Goal: Information Seeking & Learning: Learn about a topic

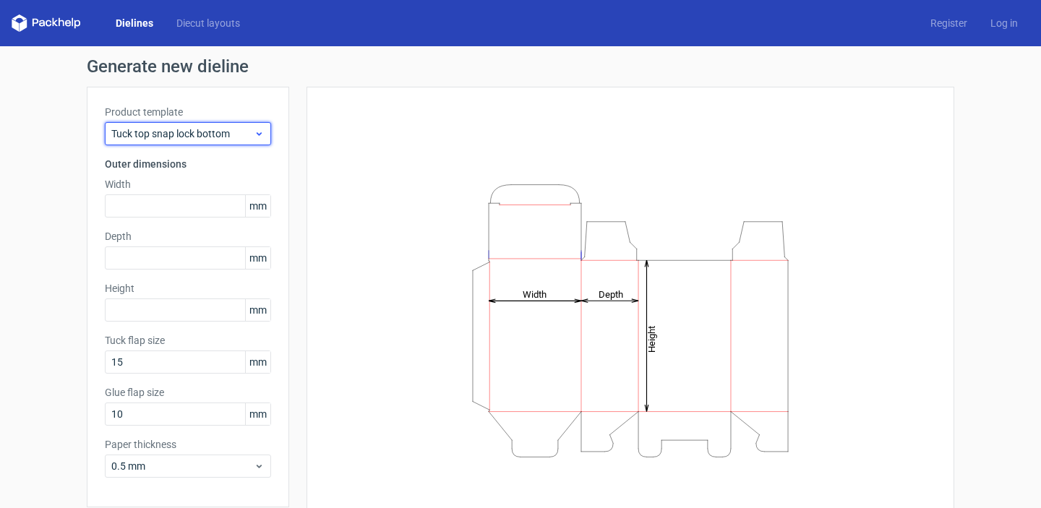
click at [251, 131] on span "Tuck top snap lock bottom" at bounding box center [182, 134] width 142 height 14
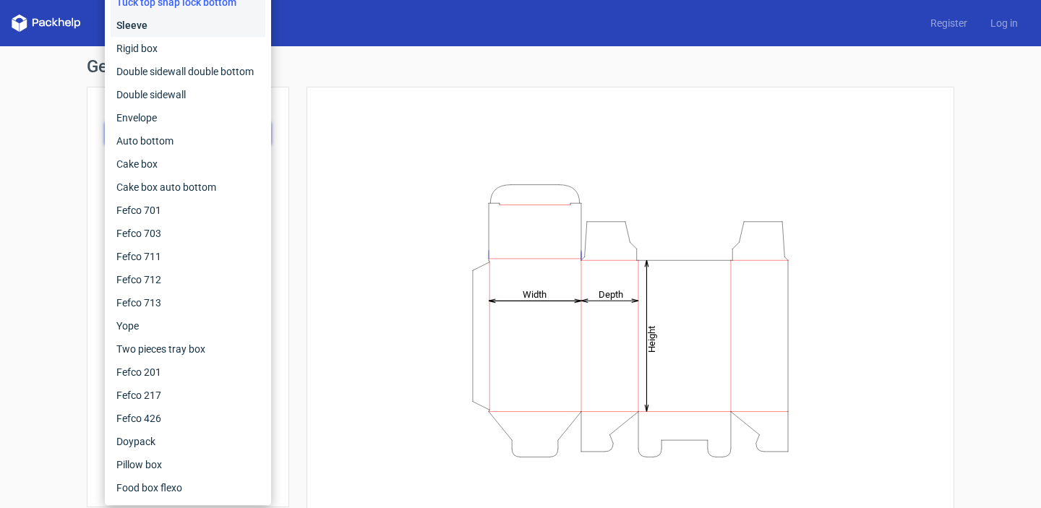
drag, startPoint x: 171, startPoint y: 21, endPoint x: 171, endPoint y: 33, distance: 12.3
click at [171, 21] on div "Sleeve" at bounding box center [188, 25] width 155 height 23
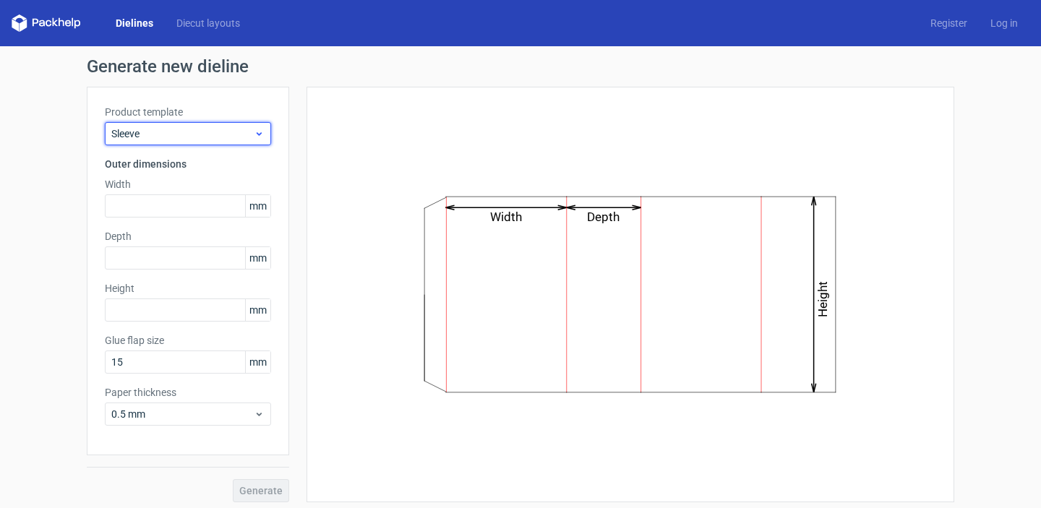
click at [262, 140] on div "Sleeve" at bounding box center [188, 133] width 166 height 23
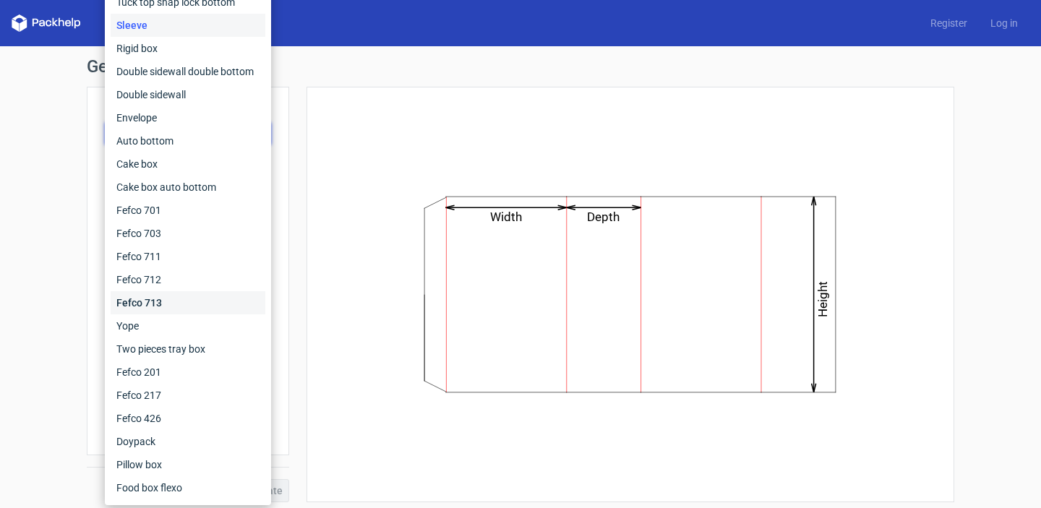
click at [189, 313] on div "Fefco 713" at bounding box center [188, 302] width 155 height 23
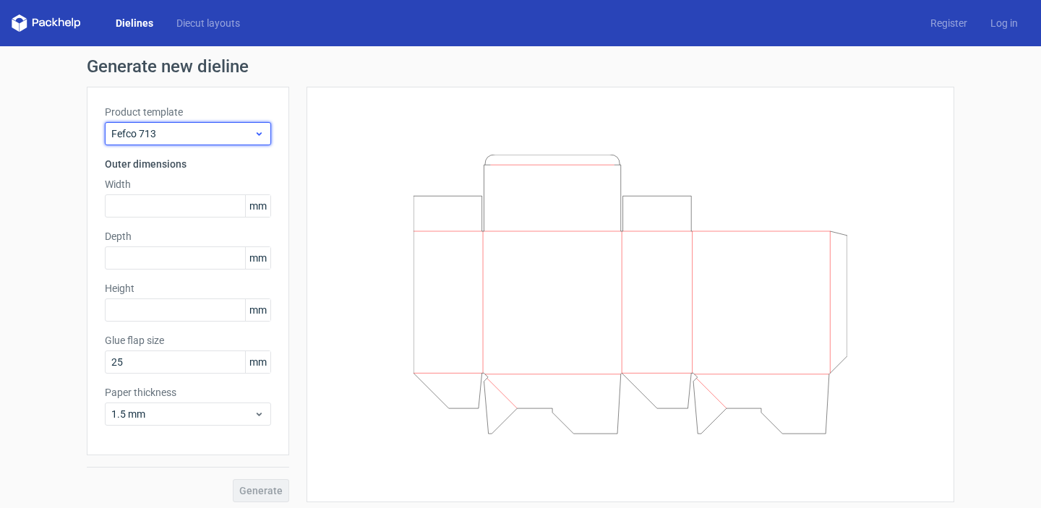
click at [266, 132] on div "Fefco 713" at bounding box center [188, 133] width 166 height 23
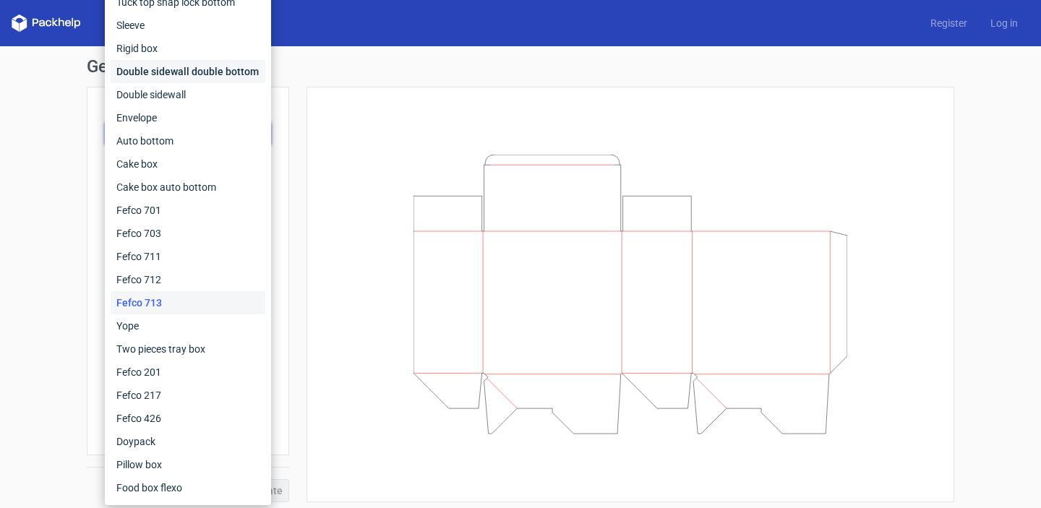
click at [220, 74] on div "Double sidewall double bottom" at bounding box center [188, 71] width 155 height 23
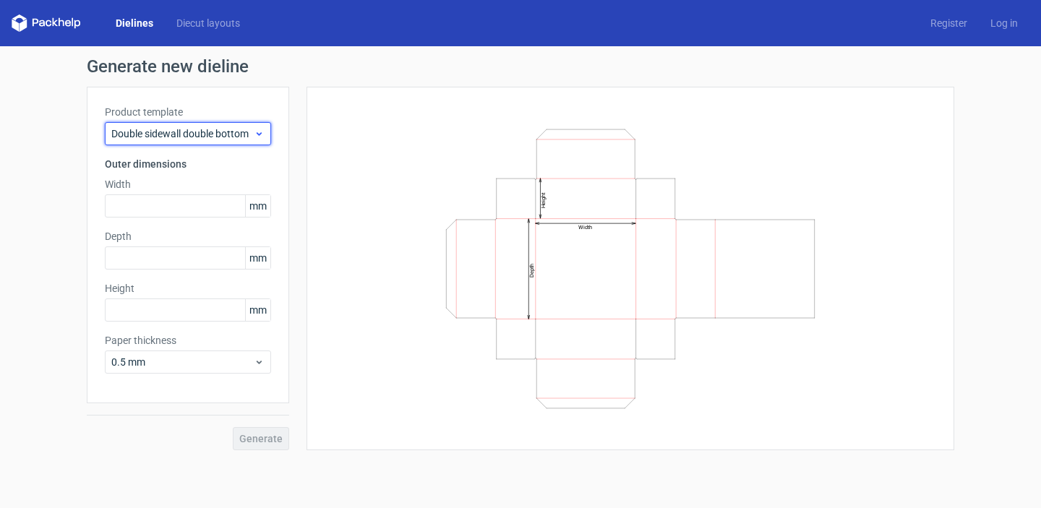
click at [247, 139] on span "Double sidewall double bottom" at bounding box center [182, 134] width 142 height 14
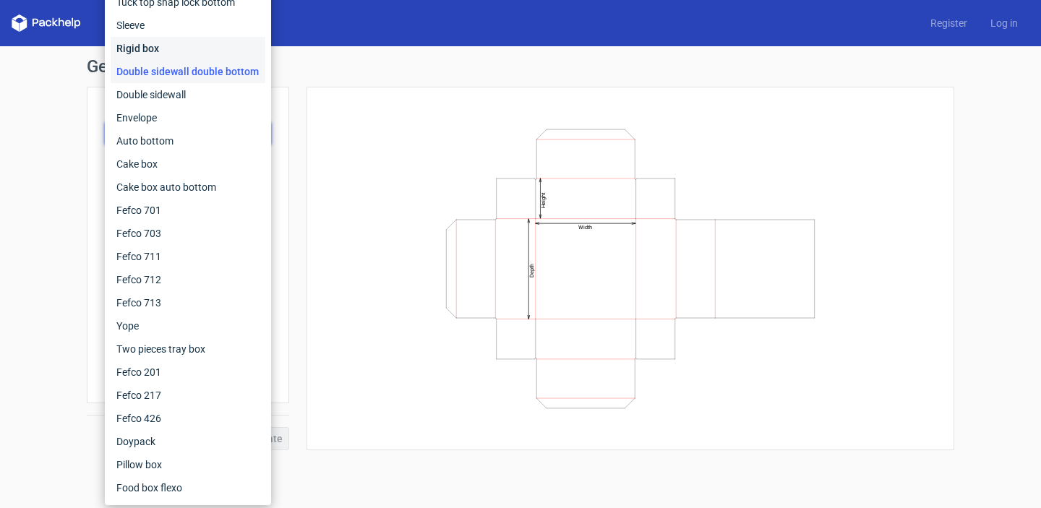
click at [197, 44] on div "Rigid box" at bounding box center [188, 48] width 155 height 23
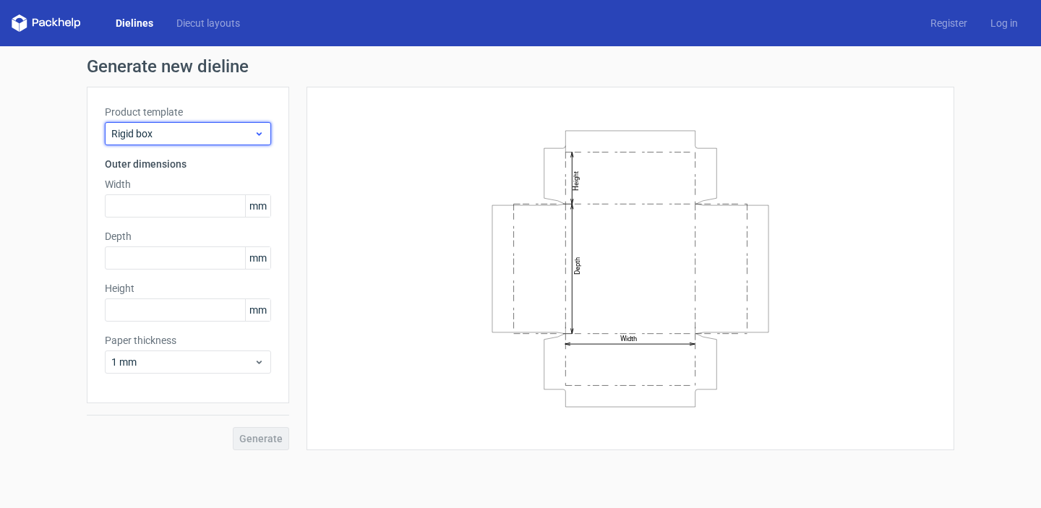
click at [255, 131] on icon at bounding box center [259, 134] width 11 height 12
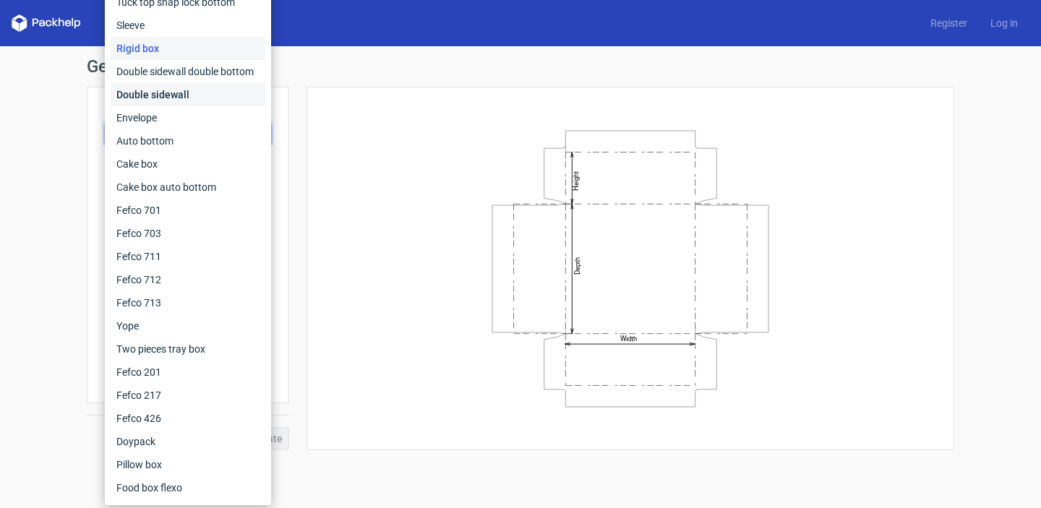
click at [203, 94] on div "Double sidewall" at bounding box center [188, 94] width 155 height 23
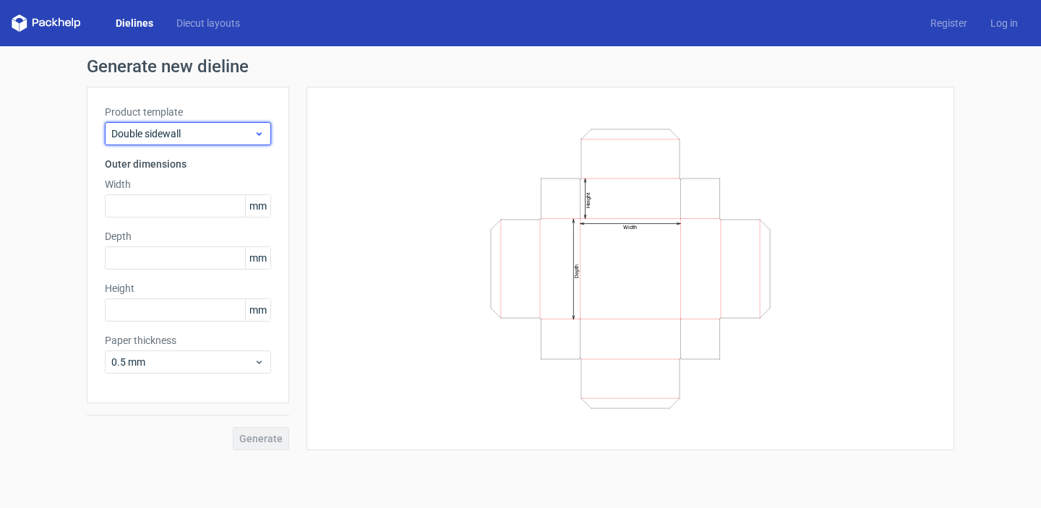
click at [250, 139] on span "Double sidewall" at bounding box center [182, 134] width 142 height 14
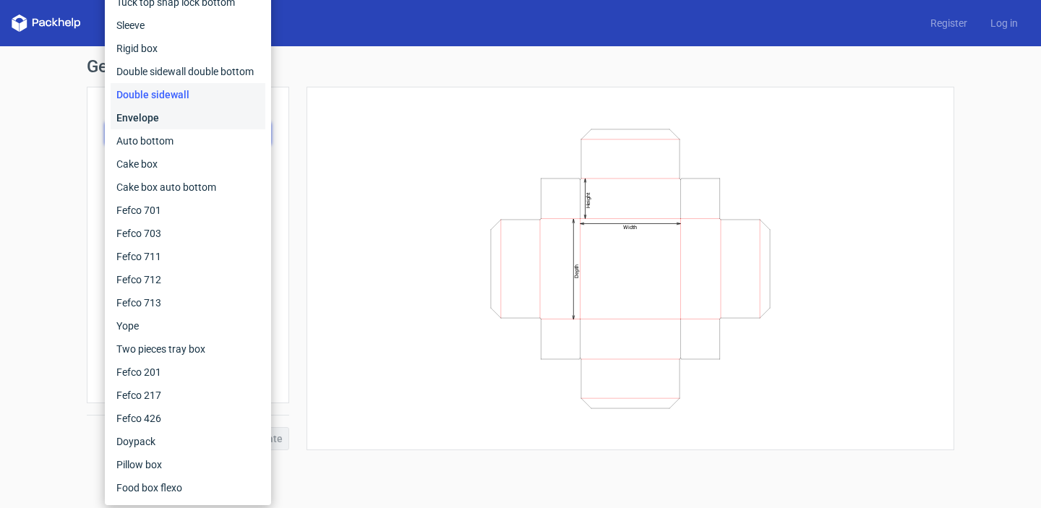
click at [216, 120] on div "Envelope" at bounding box center [188, 117] width 155 height 23
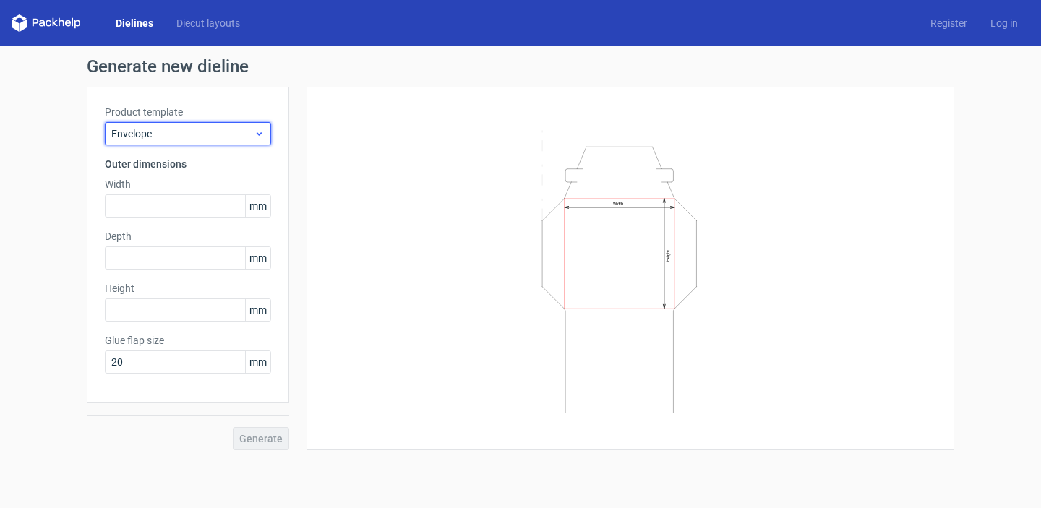
click at [257, 140] on div "Envelope" at bounding box center [188, 133] width 166 height 23
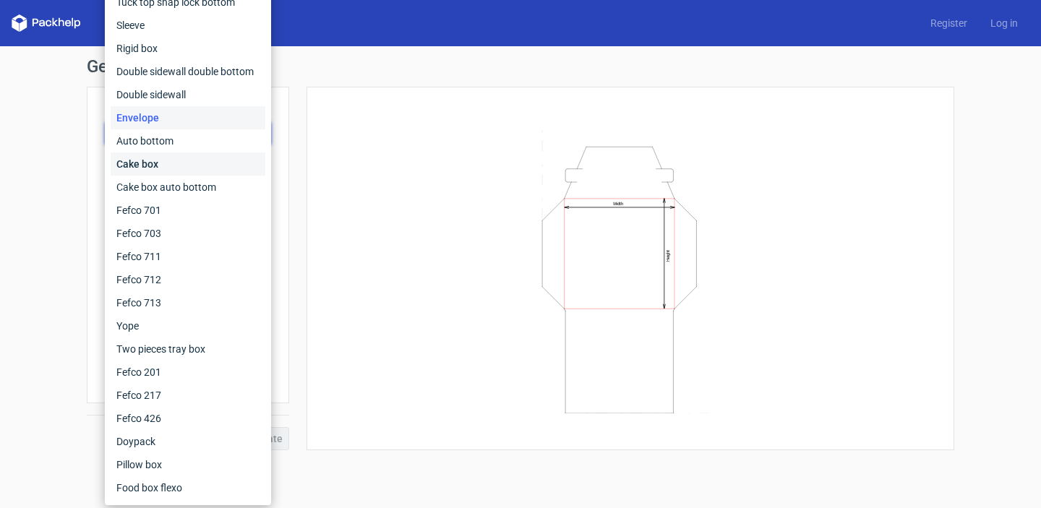
click at [223, 166] on div "Cake box" at bounding box center [188, 164] width 155 height 23
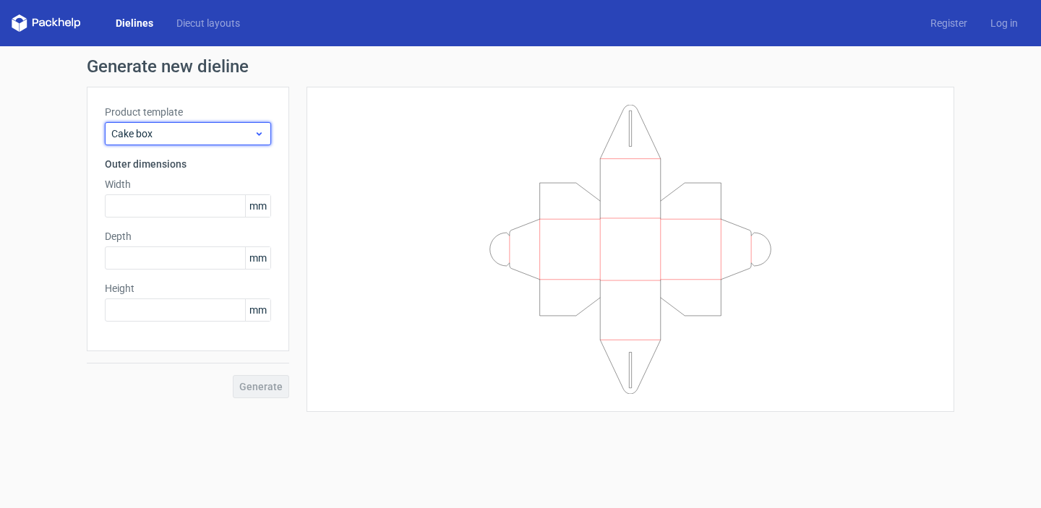
click at [268, 136] on div "Cake box" at bounding box center [188, 133] width 166 height 23
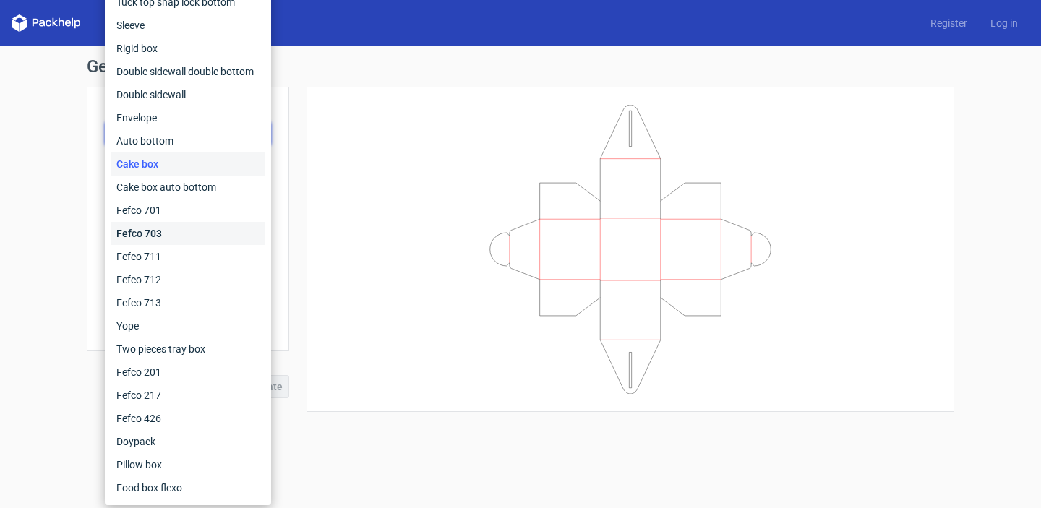
click at [193, 225] on div "Fefco 703" at bounding box center [188, 233] width 155 height 23
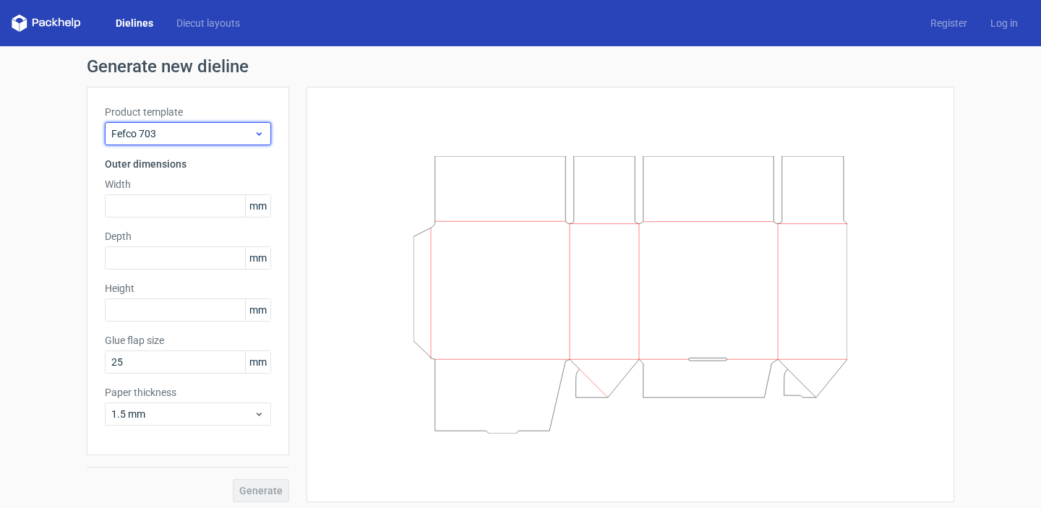
click at [250, 137] on span "Fefco 703" at bounding box center [182, 134] width 142 height 14
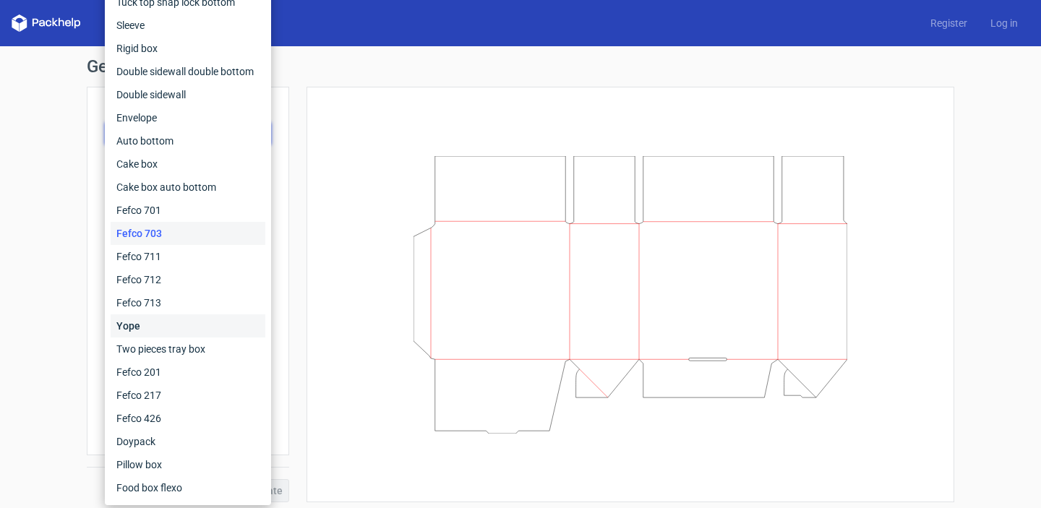
click at [164, 320] on div "Yope" at bounding box center [188, 326] width 155 height 23
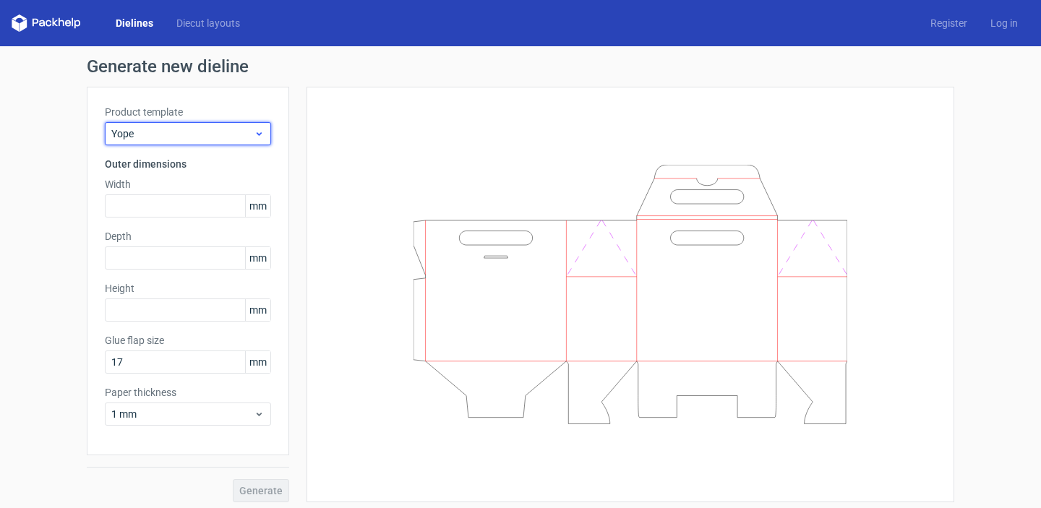
click at [257, 137] on icon at bounding box center [259, 134] width 11 height 12
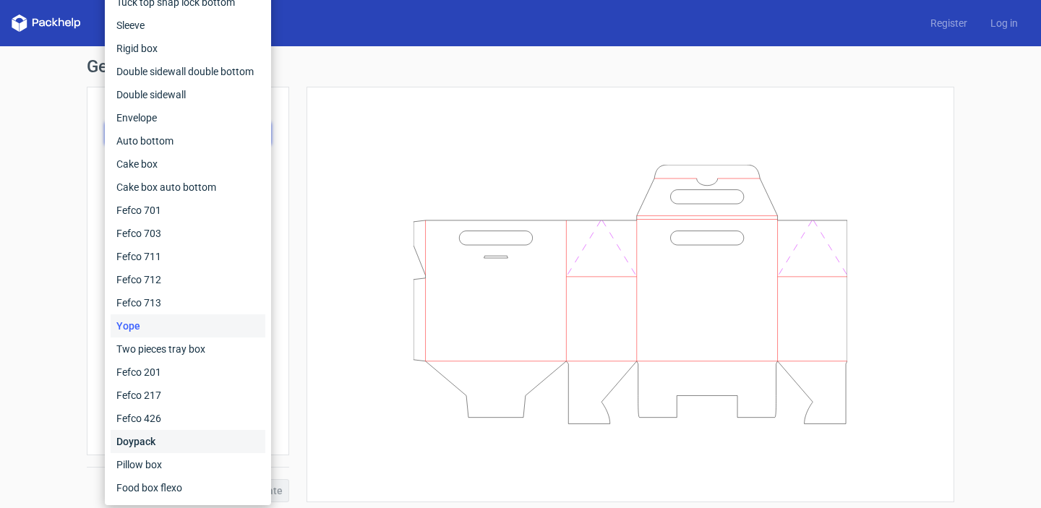
click at [141, 431] on div "Doypack" at bounding box center [188, 441] width 155 height 23
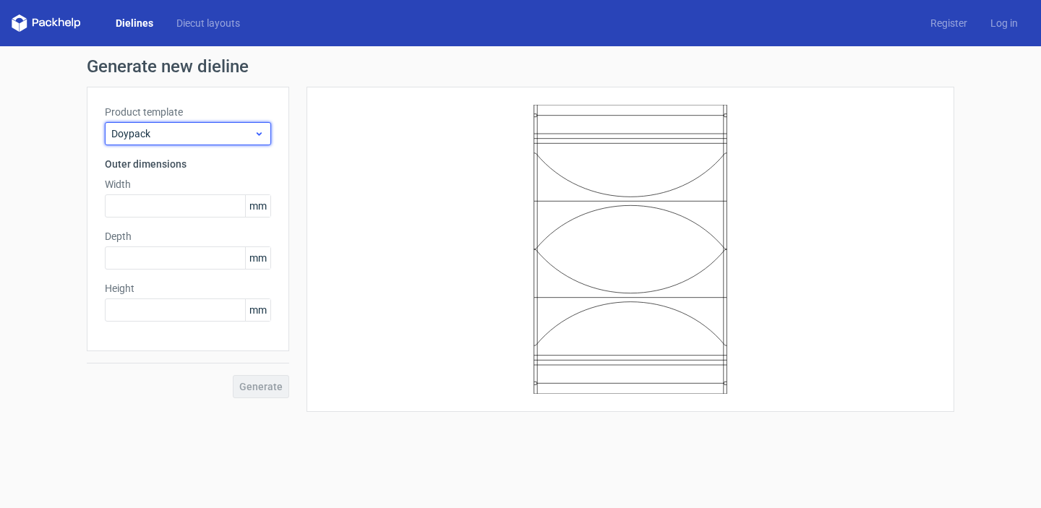
click at [227, 137] on span "Doypack" at bounding box center [182, 134] width 142 height 14
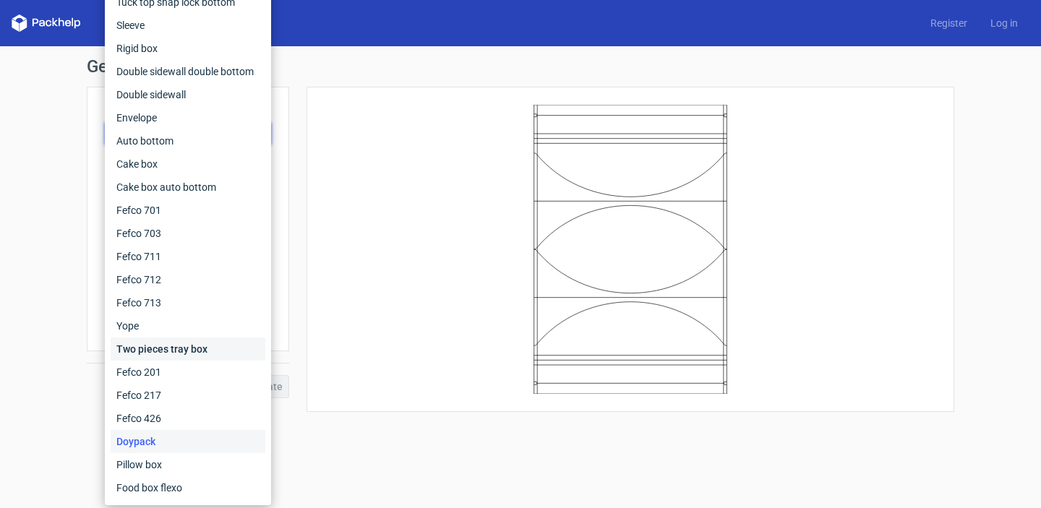
click at [182, 345] on div "Two pieces tray box" at bounding box center [188, 349] width 155 height 23
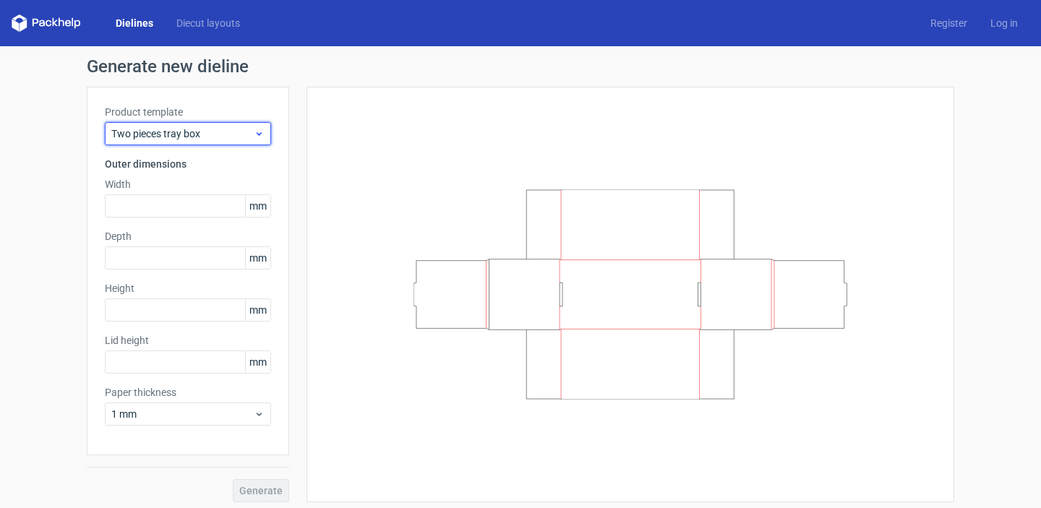
click at [242, 124] on div "Two pieces tray box" at bounding box center [188, 133] width 166 height 23
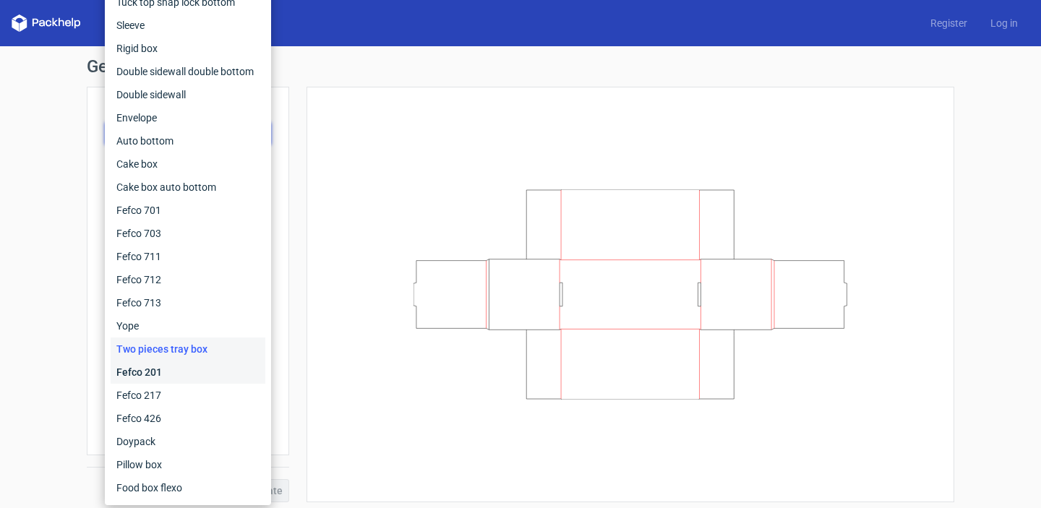
click at [148, 376] on div "Fefco 201" at bounding box center [188, 372] width 155 height 23
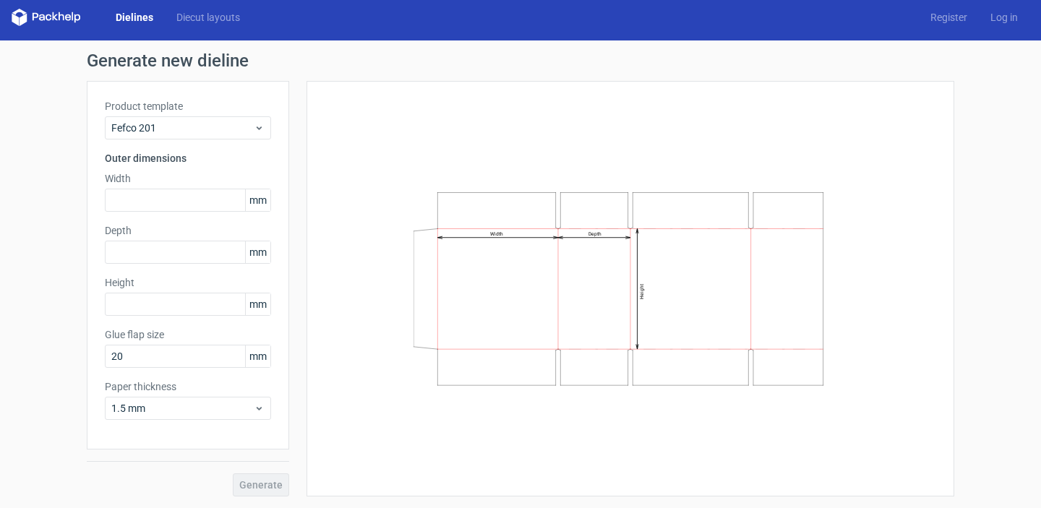
scroll to position [6, 0]
click at [175, 133] on span "Fefco 201" at bounding box center [182, 128] width 142 height 14
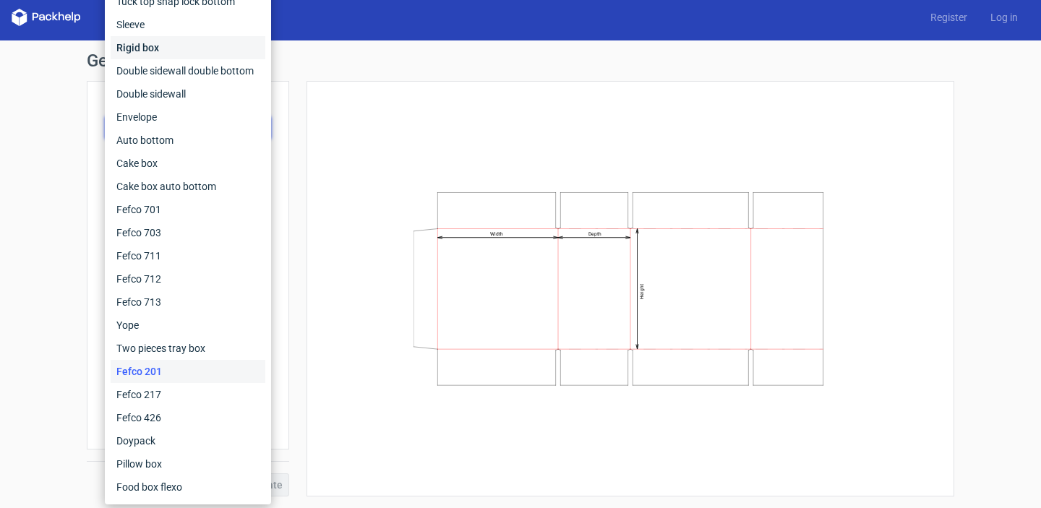
scroll to position [0, 0]
click at [212, 7] on div "Tuck top snap lock bottom" at bounding box center [188, 2] width 155 height 23
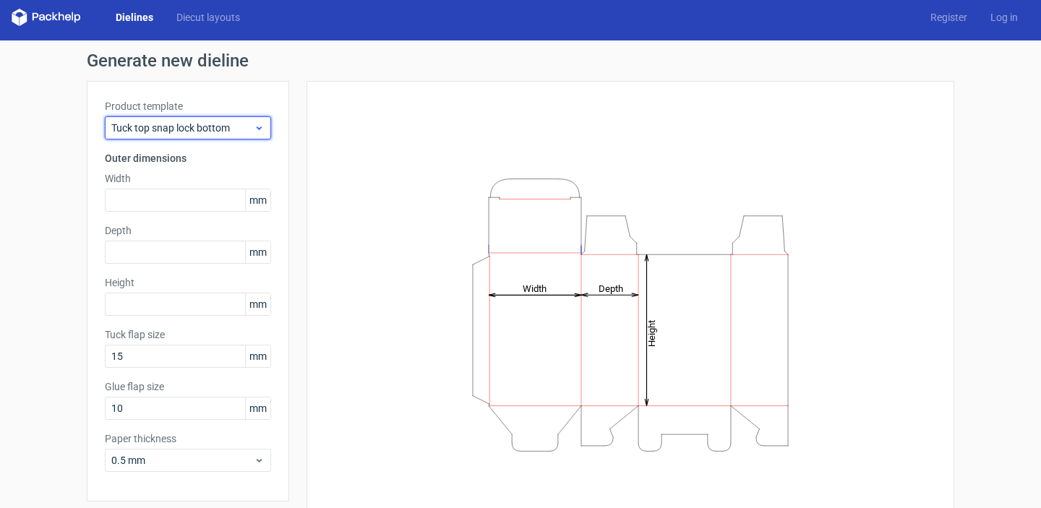
click at [212, 133] on span "Tuck top snap lock bottom" at bounding box center [182, 128] width 142 height 14
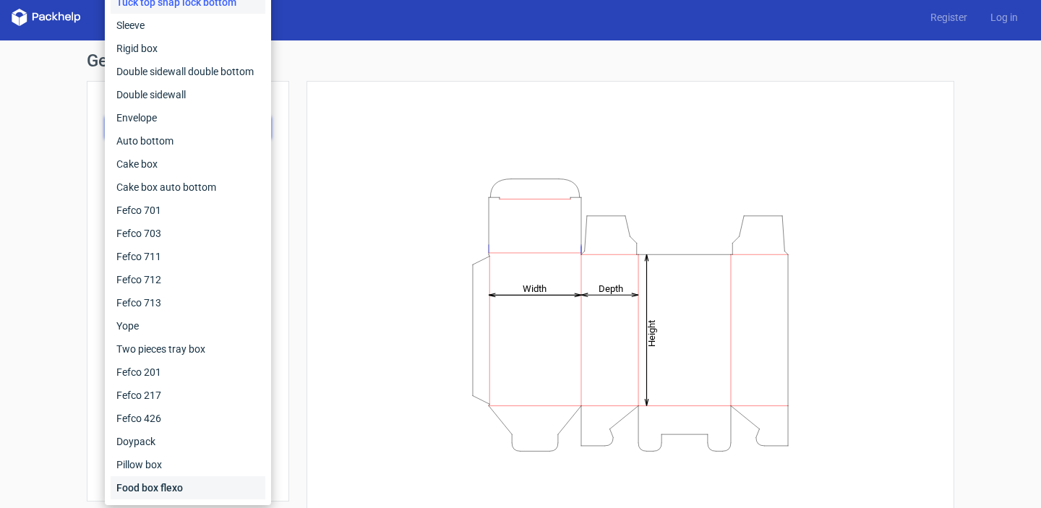
click at [184, 481] on div "Food box flexo" at bounding box center [188, 488] width 155 height 23
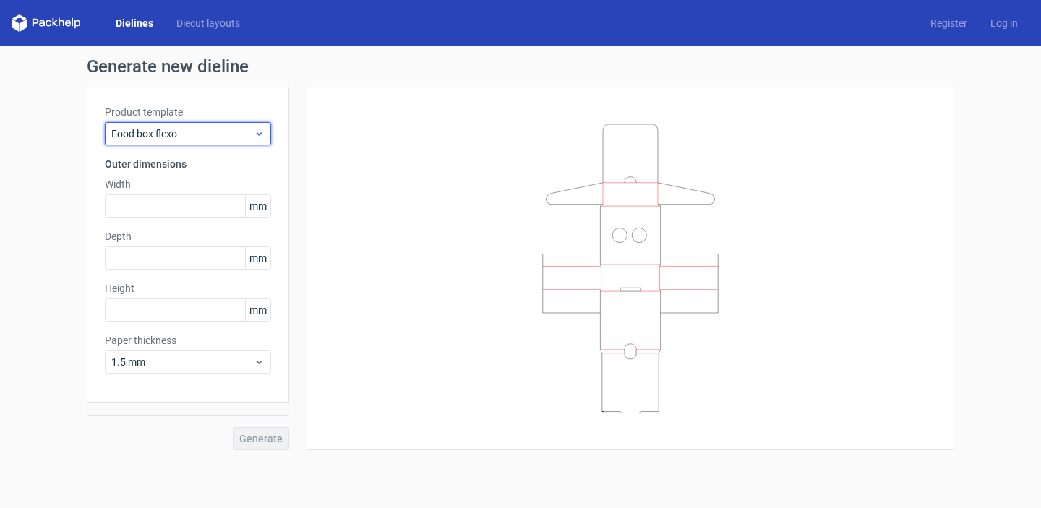
scroll to position [1, 0]
click at [236, 135] on span "Food box flexo" at bounding box center [182, 134] width 142 height 14
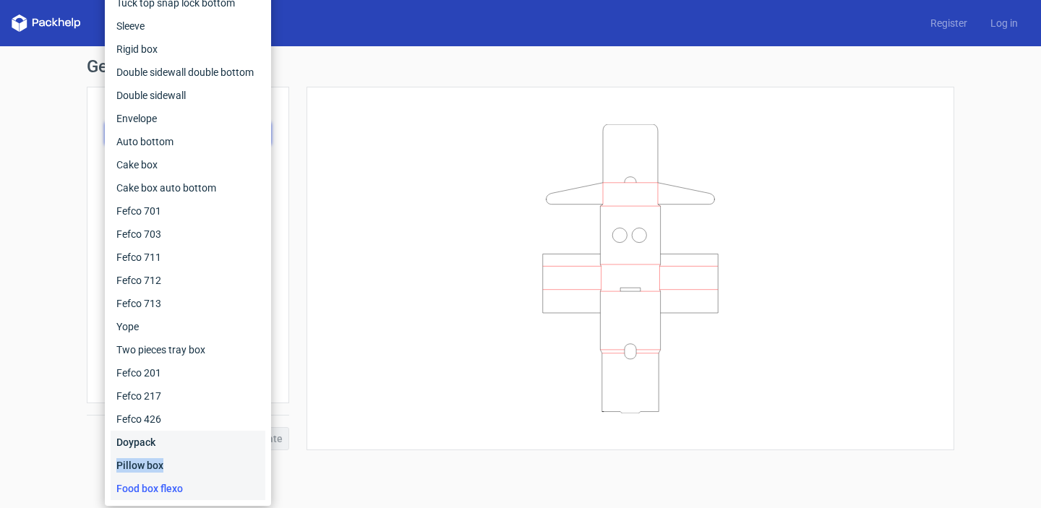
drag, startPoint x: 180, startPoint y: 451, endPoint x: 179, endPoint y: 459, distance: 7.4
click at [179, 459] on div "Fefco 427 Reverse tuck end Tuck top snap lock bottom Sleeve Rigid box Double si…" at bounding box center [188, 222] width 155 height 555
click at [166, 461] on div "Pillow box" at bounding box center [188, 465] width 155 height 23
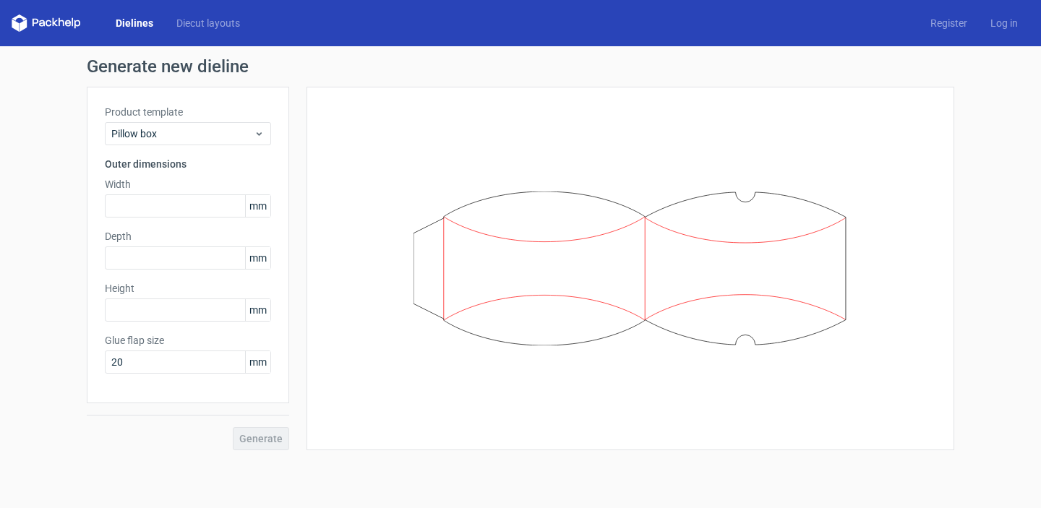
click at [276, 132] on div "Product template Pillow box Outer dimensions Width mm Depth mm Height mm Glue f…" at bounding box center [188, 245] width 202 height 317
click at [242, 134] on span "Pillow box" at bounding box center [182, 134] width 142 height 14
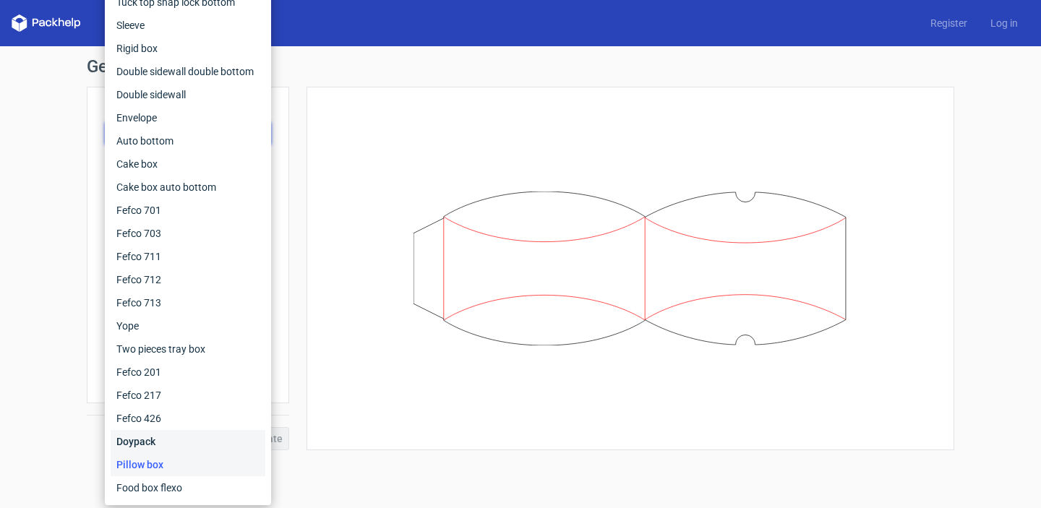
scroll to position [1, 0]
click at [150, 451] on div "Doypack" at bounding box center [188, 442] width 155 height 23
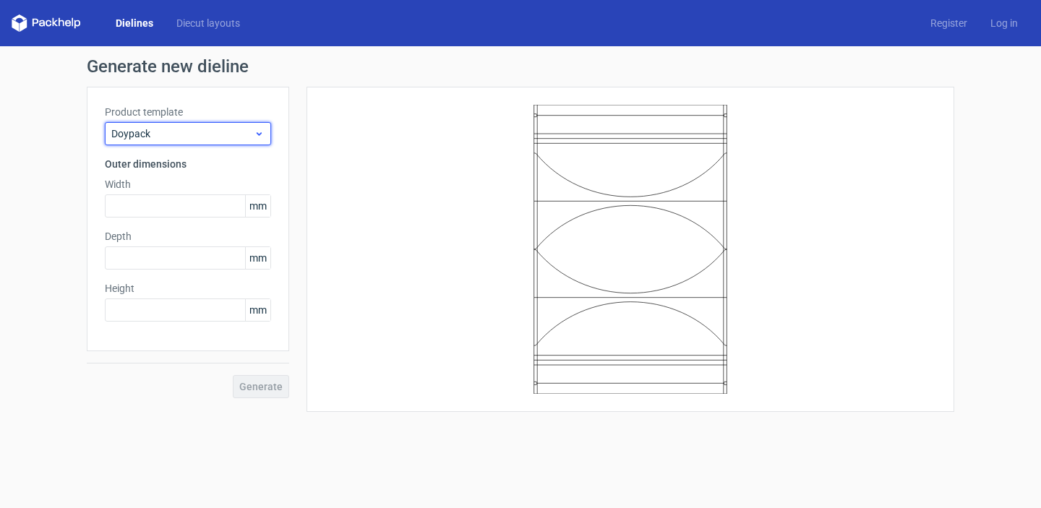
click at [257, 128] on icon at bounding box center [259, 134] width 11 height 12
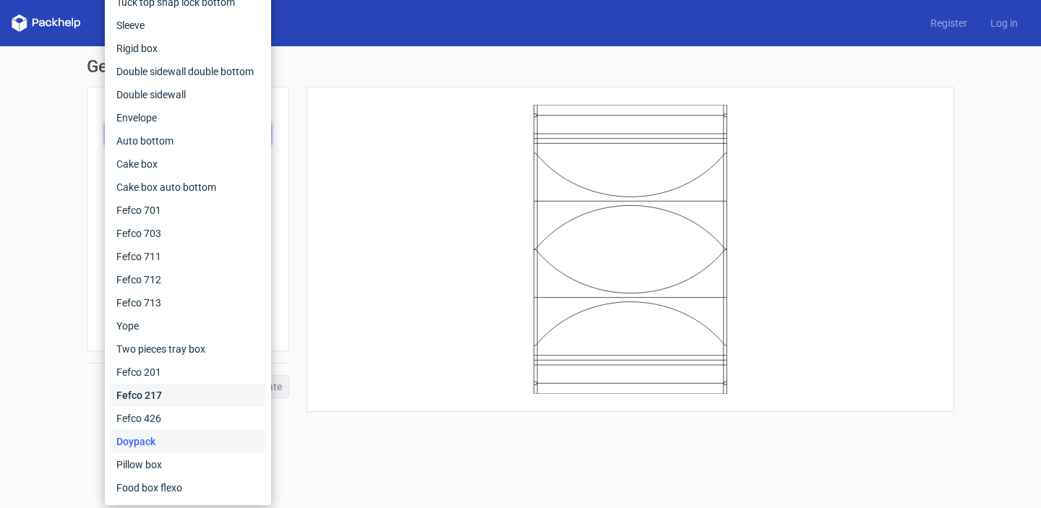
click at [165, 406] on div "Fefco 217" at bounding box center [188, 395] width 155 height 23
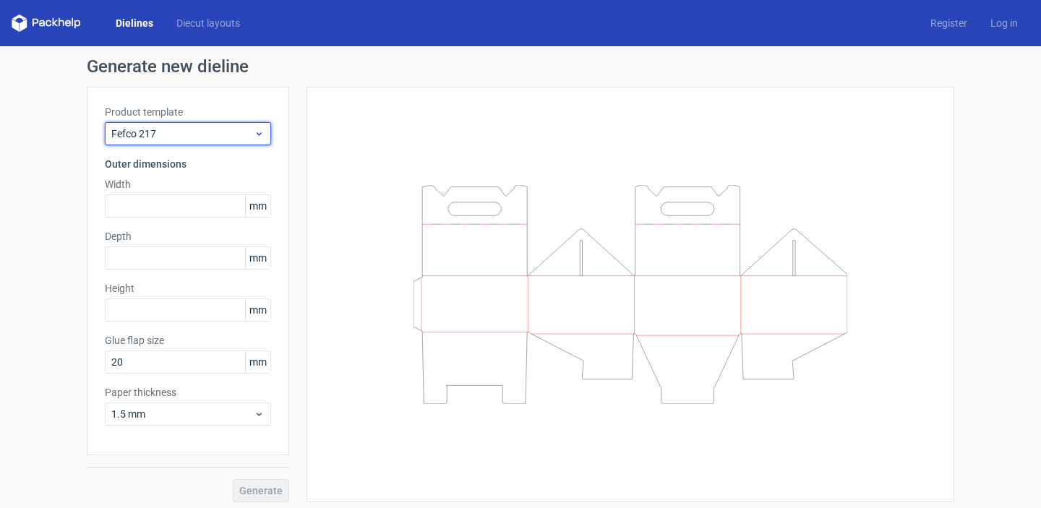
click at [247, 140] on span "Fefco 217" at bounding box center [182, 134] width 142 height 14
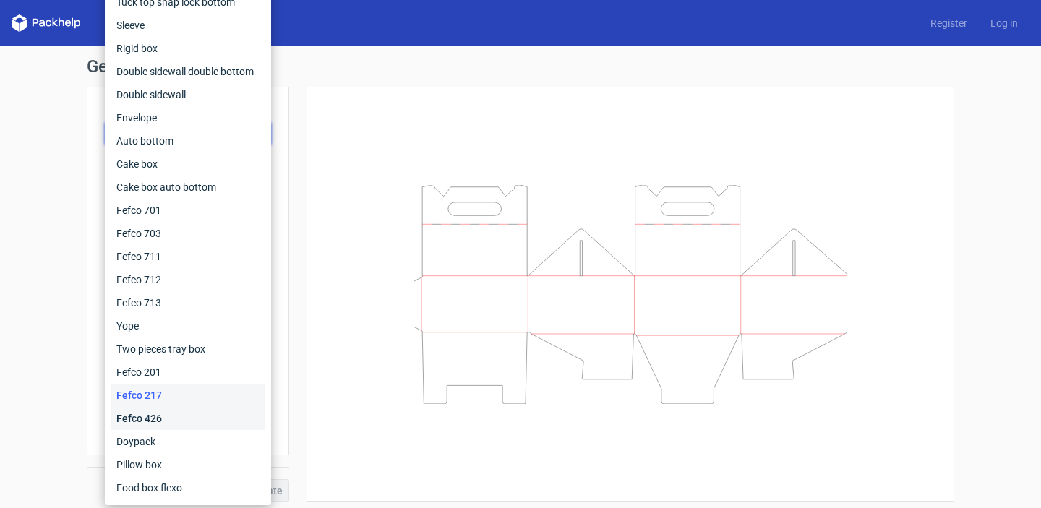
click at [166, 424] on div "Fefco 426" at bounding box center [188, 418] width 155 height 23
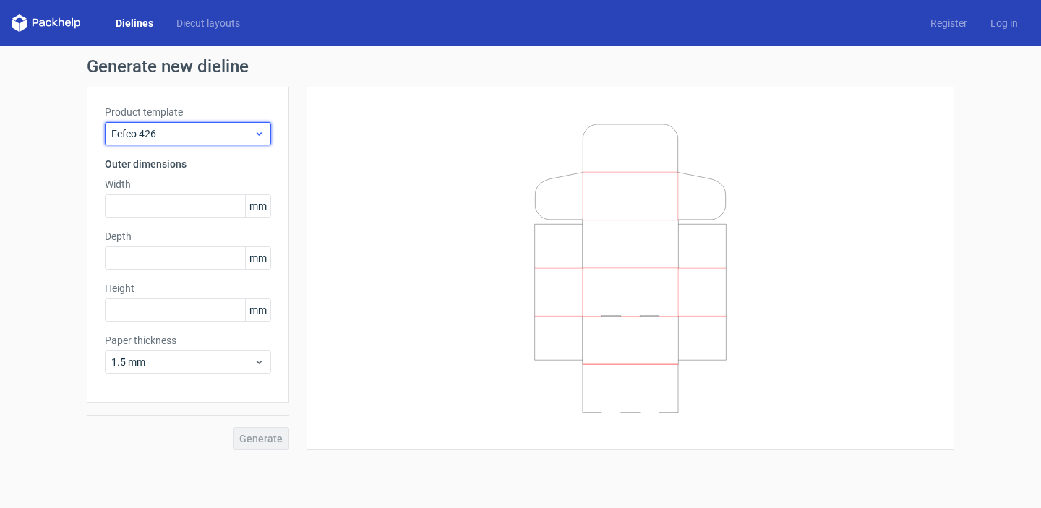
click at [247, 137] on span "Fefco 426" at bounding box center [182, 134] width 142 height 14
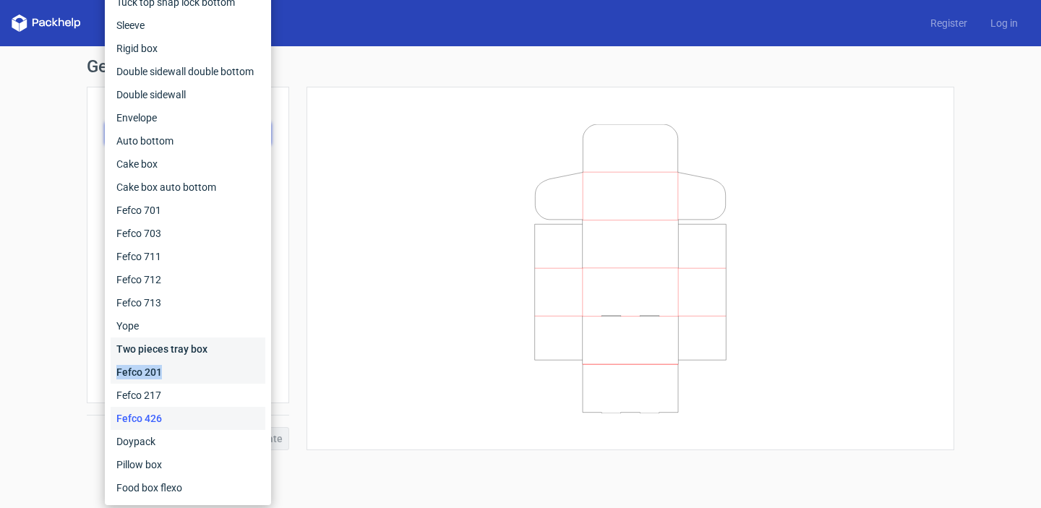
drag, startPoint x: 195, startPoint y: 359, endPoint x: 195, endPoint y: 367, distance: 8.7
click at [195, 367] on div "Fefco 427 Reverse tuck end Tuck top snap lock bottom Sleeve Rigid box Double si…" at bounding box center [188, 221] width 155 height 555
click at [153, 370] on div "Fefco 201" at bounding box center [188, 372] width 155 height 23
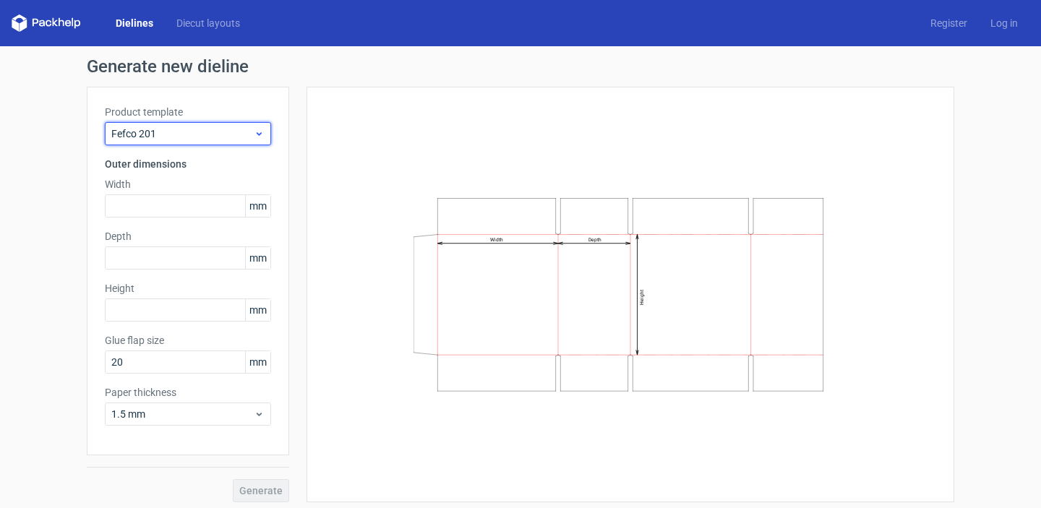
click at [245, 130] on span "Fefco 201" at bounding box center [182, 134] width 142 height 14
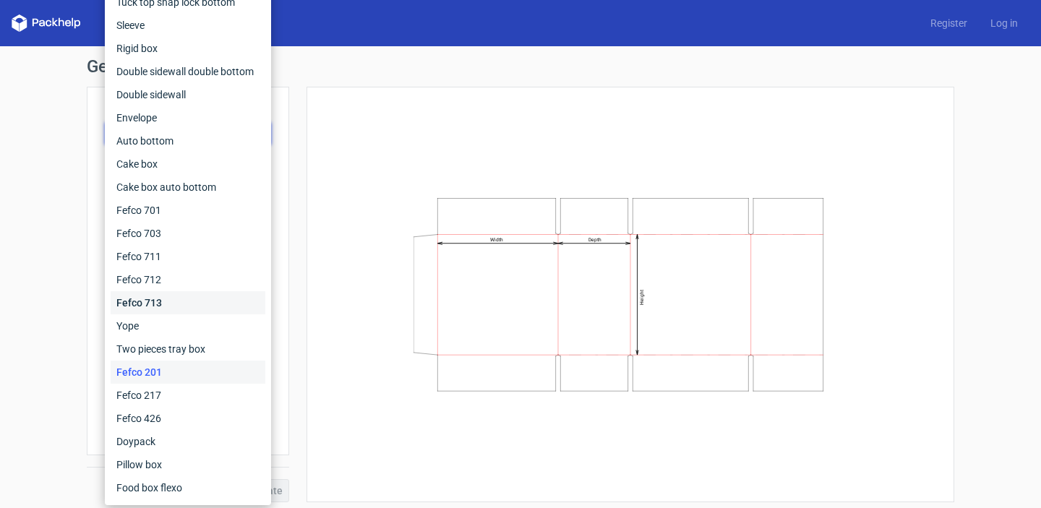
click at [164, 302] on div "Fefco 713" at bounding box center [188, 302] width 155 height 23
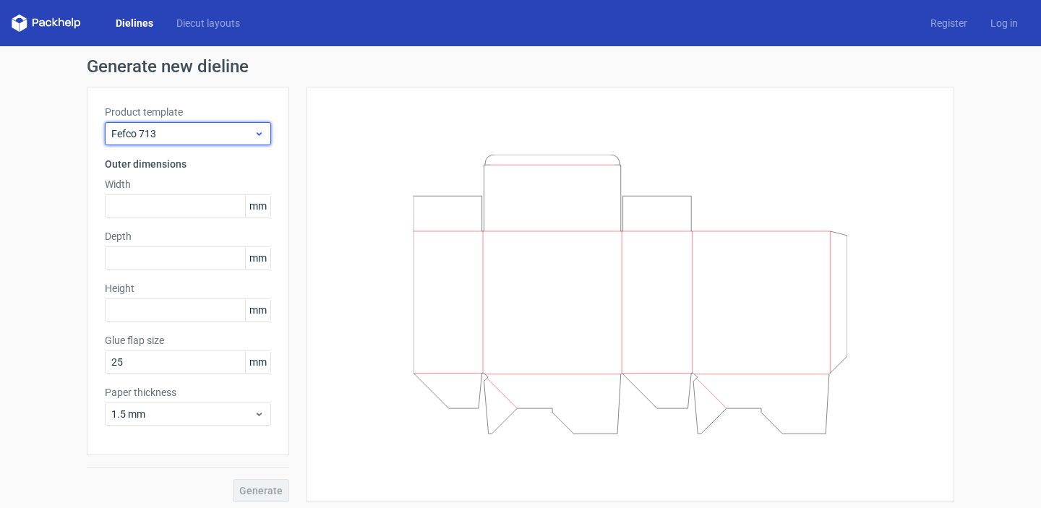
click at [262, 135] on icon at bounding box center [259, 134] width 11 height 12
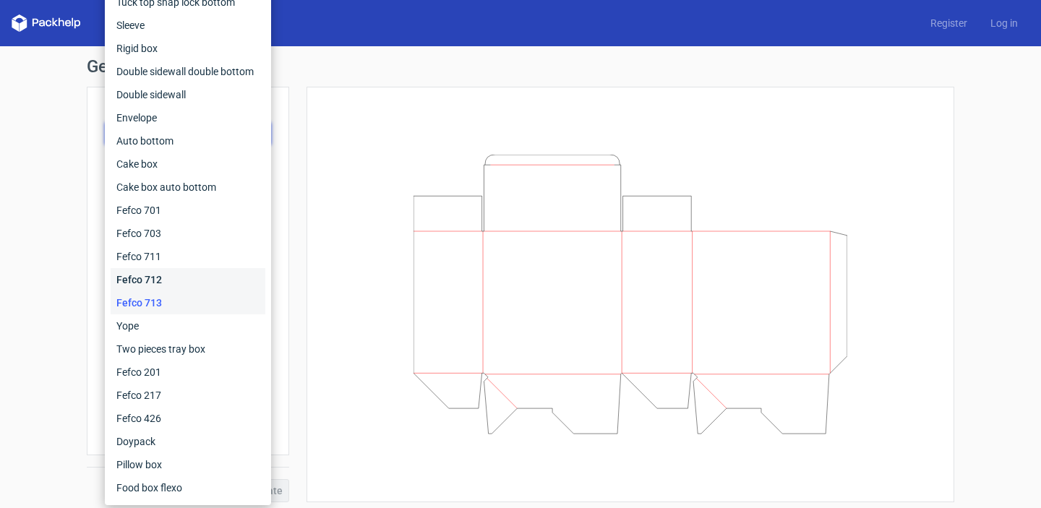
click at [185, 271] on div "Fefco 712" at bounding box center [188, 279] width 155 height 23
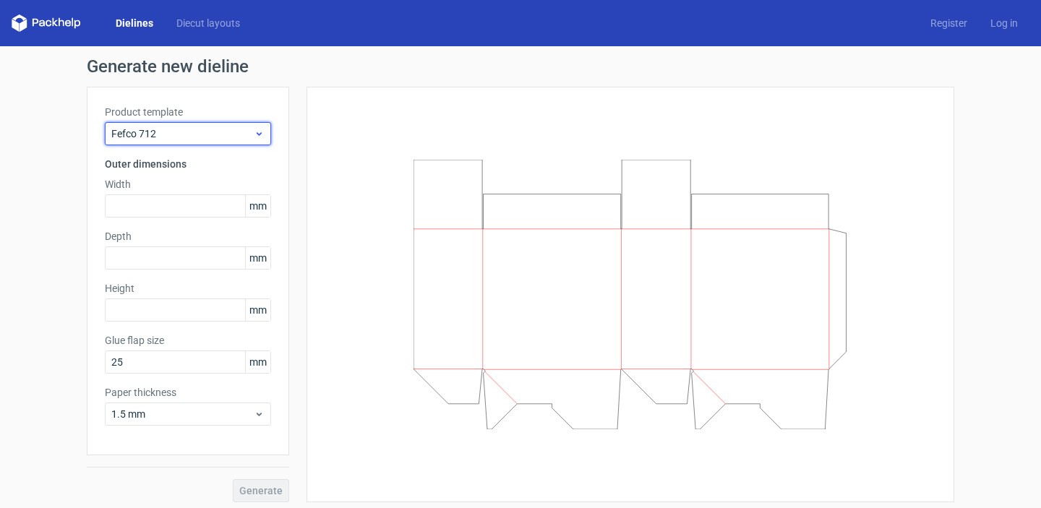
click at [252, 132] on span "Fefco 712" at bounding box center [182, 134] width 142 height 14
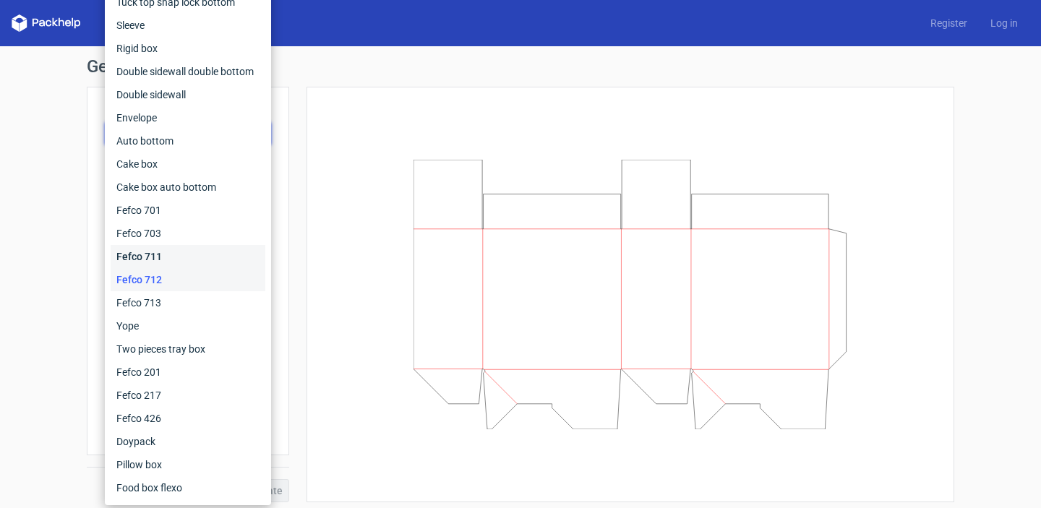
click at [195, 248] on div "Fefco 711" at bounding box center [188, 256] width 155 height 23
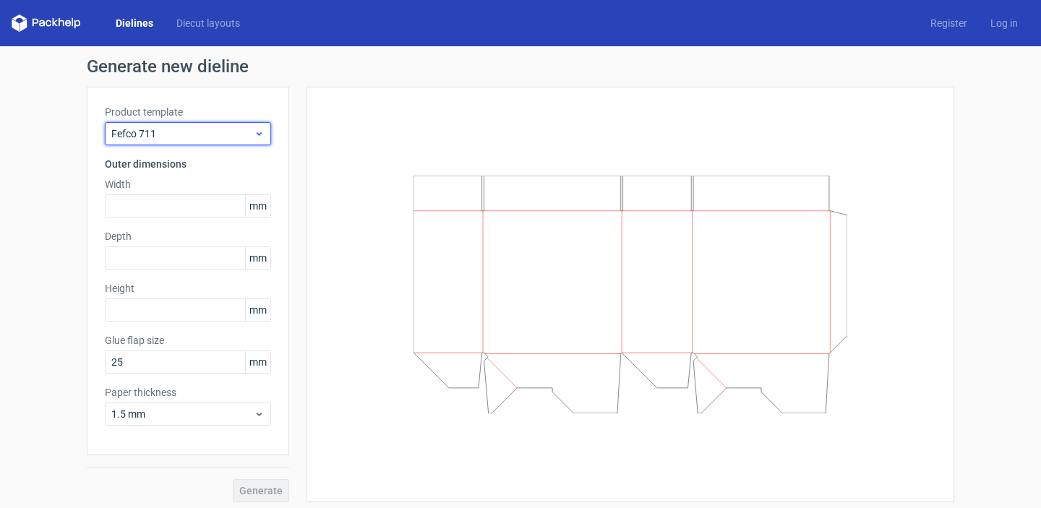
click at [245, 139] on span "Fefco 711" at bounding box center [182, 134] width 142 height 14
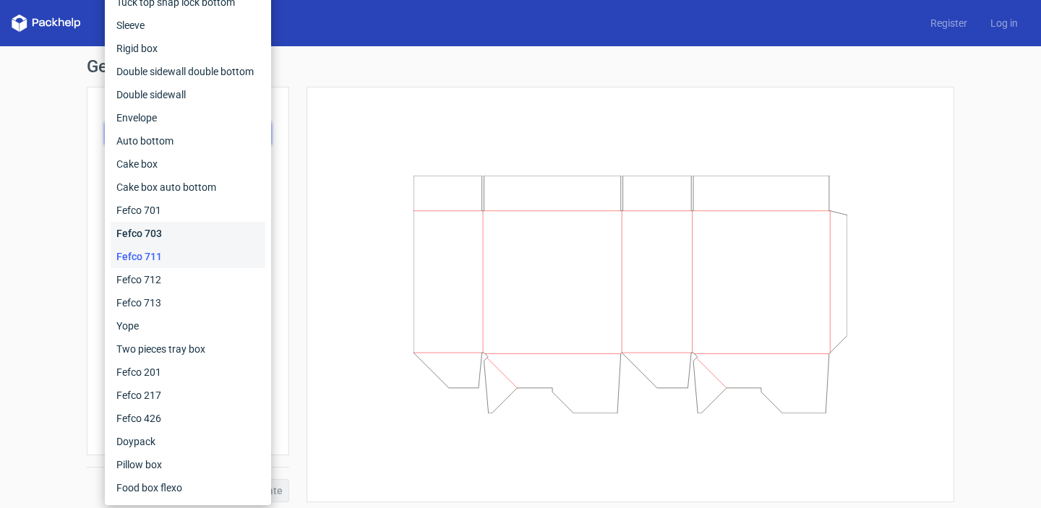
click at [179, 235] on div "Fefco 703" at bounding box center [188, 233] width 155 height 23
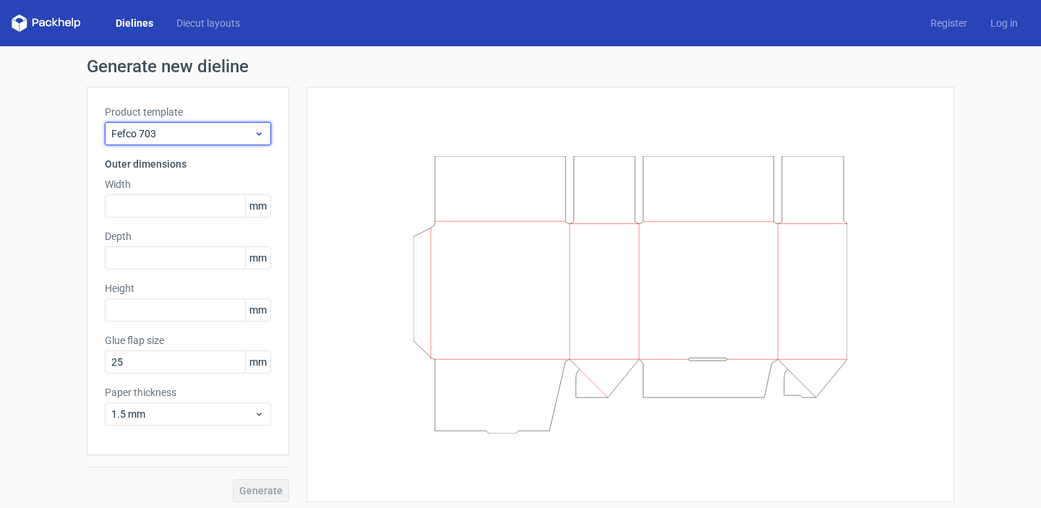
click at [268, 142] on div "Fefco 703" at bounding box center [188, 133] width 166 height 23
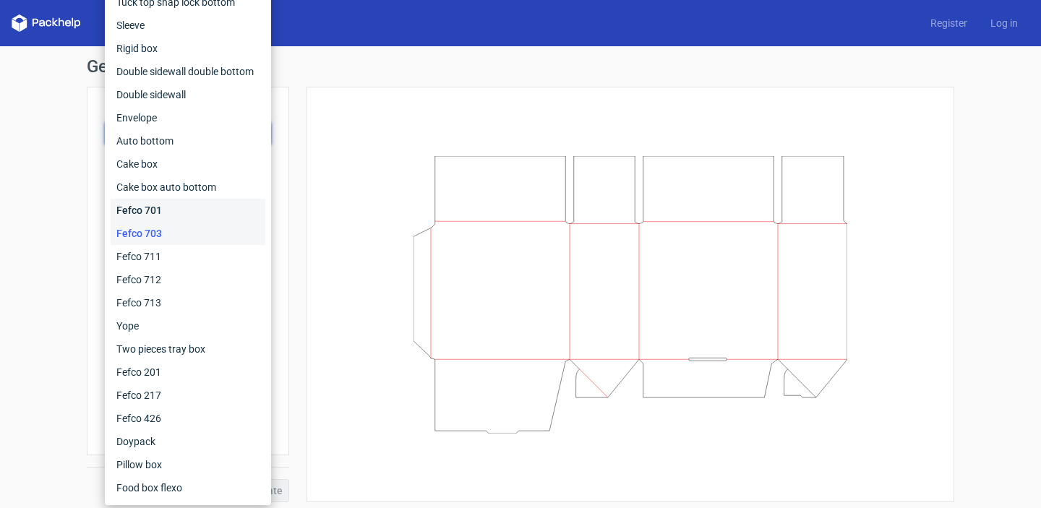
click at [206, 209] on div "Fefco 701" at bounding box center [188, 210] width 155 height 23
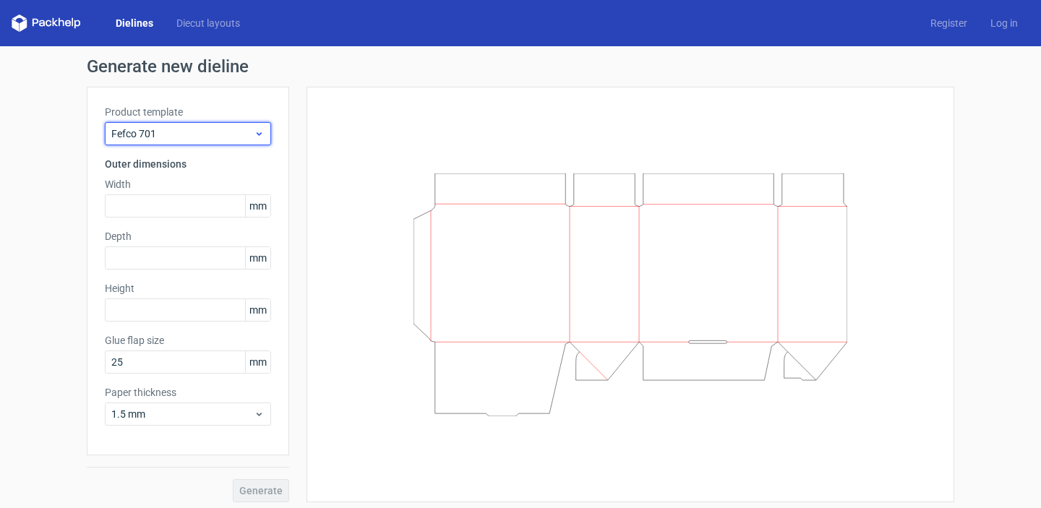
click at [265, 128] on div "Fefco 701" at bounding box center [188, 133] width 166 height 23
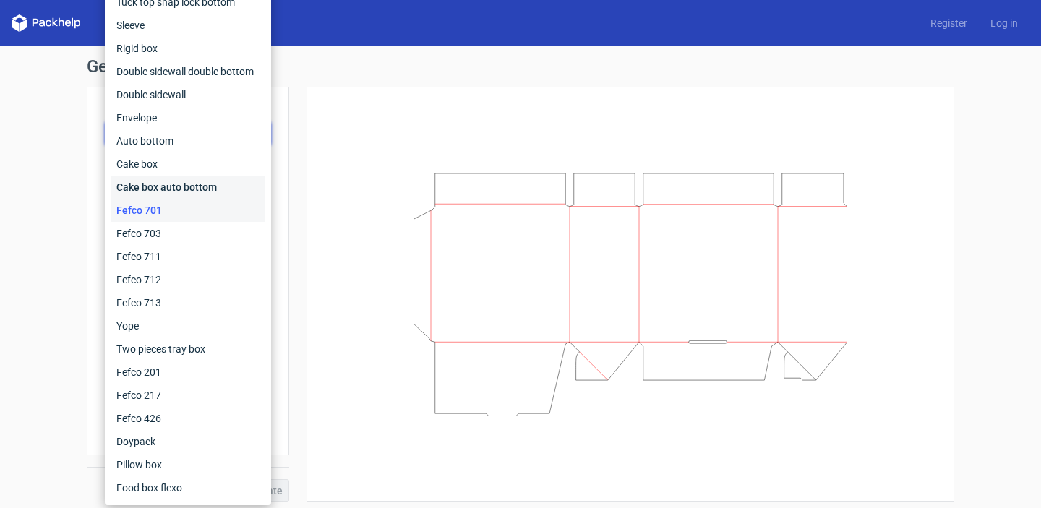
click at [174, 187] on div "Cake box auto bottom" at bounding box center [188, 187] width 155 height 23
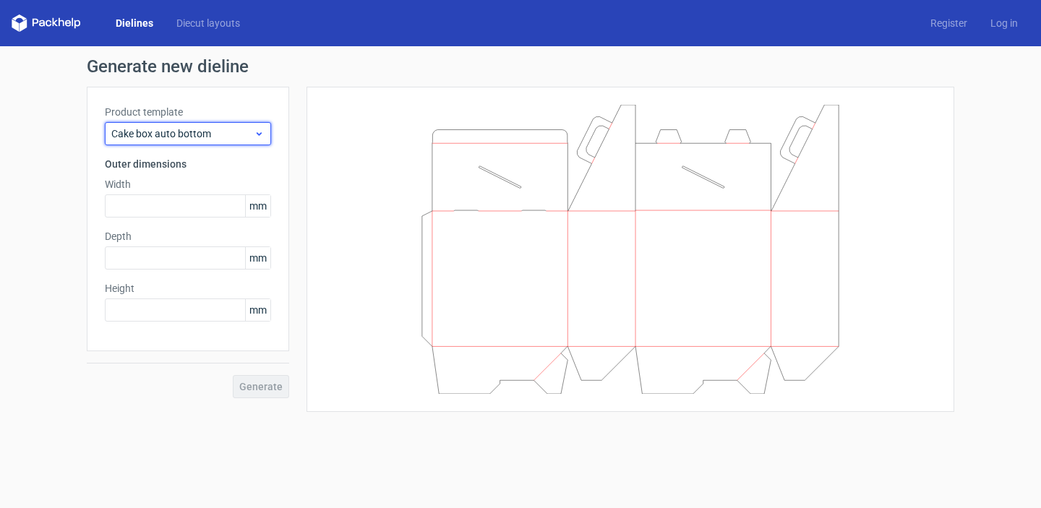
click at [247, 135] on span "Cake box auto bottom" at bounding box center [182, 134] width 142 height 14
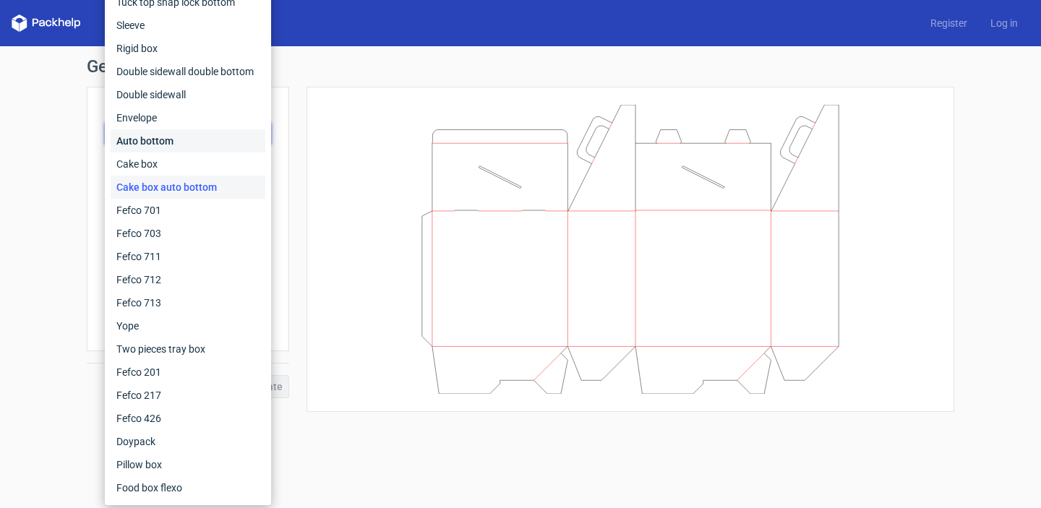
click at [196, 145] on div "Auto bottom" at bounding box center [188, 140] width 155 height 23
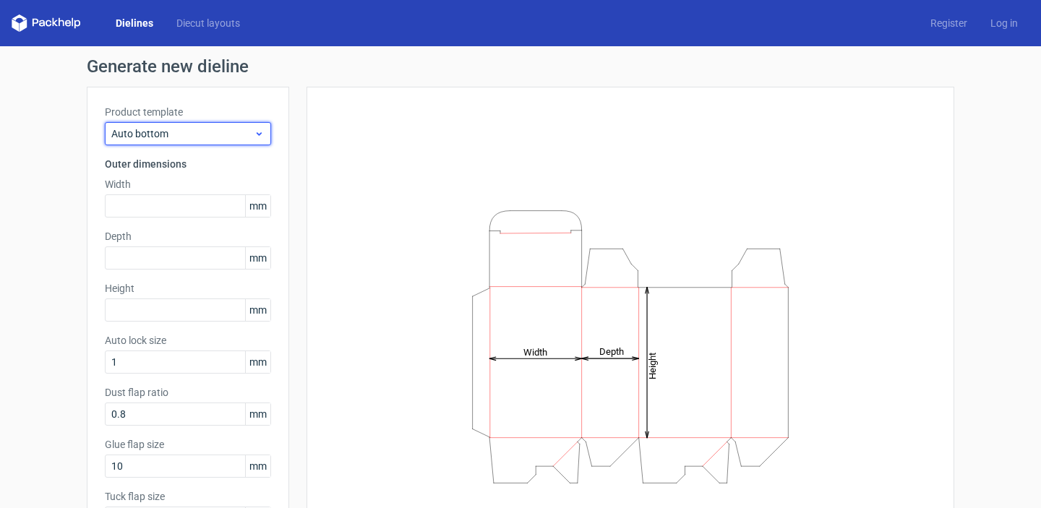
click at [241, 135] on span "Auto bottom" at bounding box center [182, 134] width 142 height 14
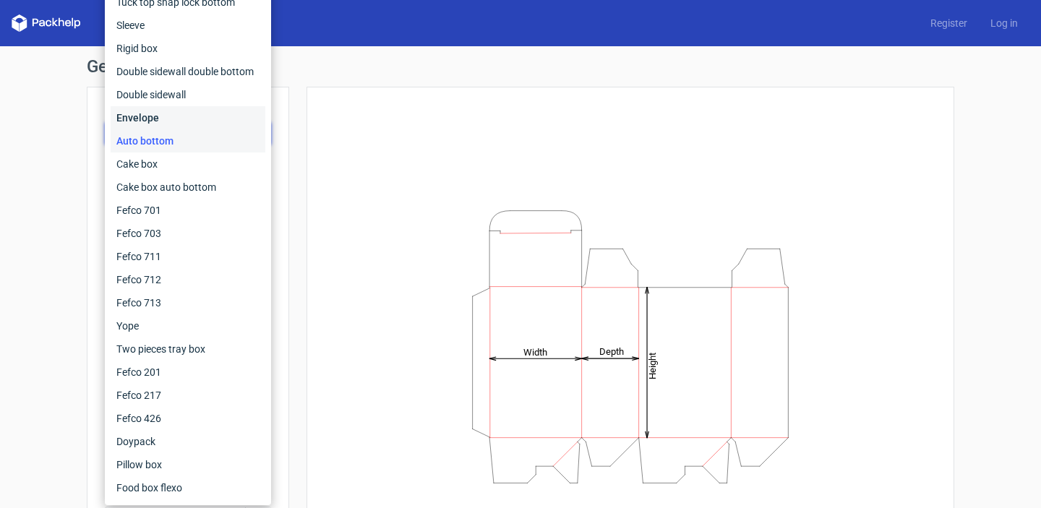
click at [203, 109] on div "Envelope" at bounding box center [188, 117] width 155 height 23
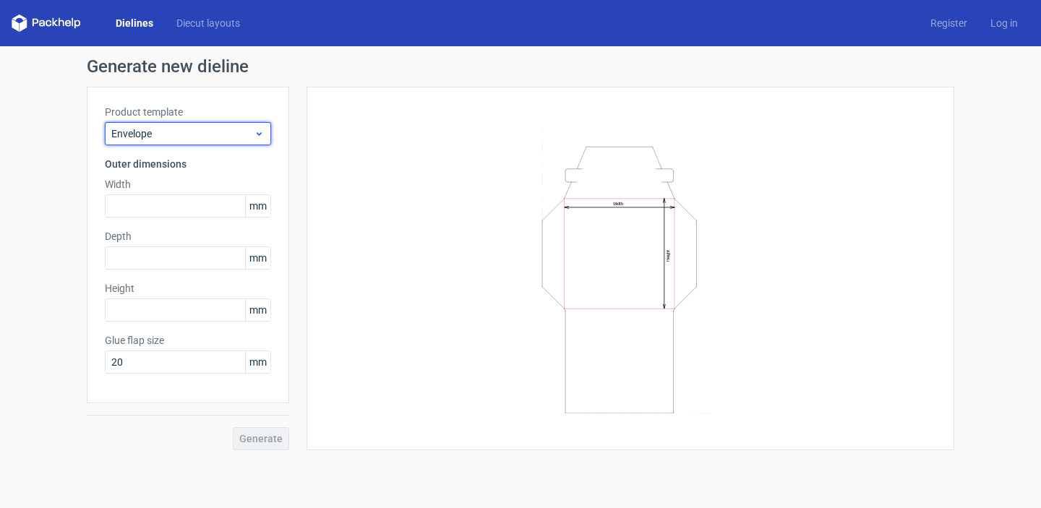
click at [258, 137] on icon at bounding box center [259, 134] width 11 height 12
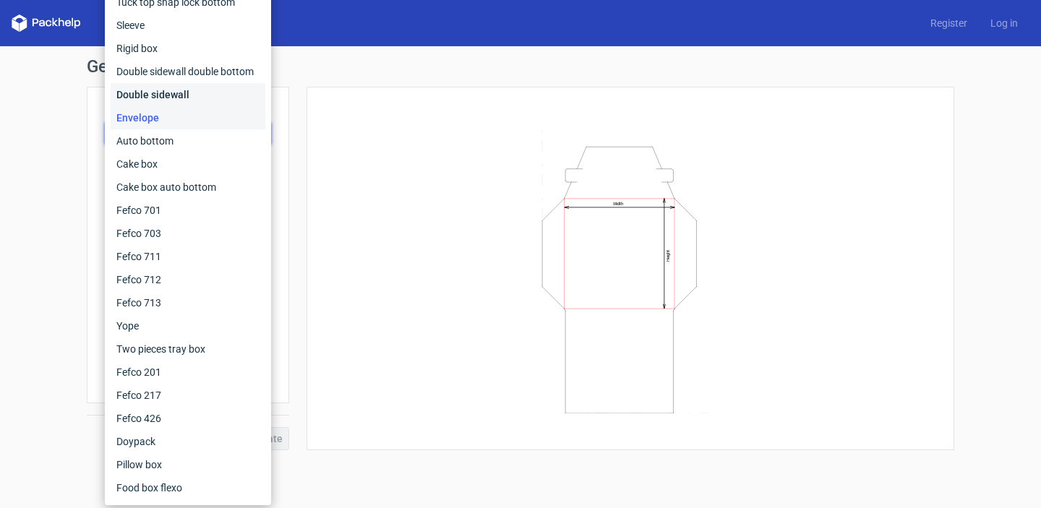
click at [210, 97] on div "Double sidewall" at bounding box center [188, 94] width 155 height 23
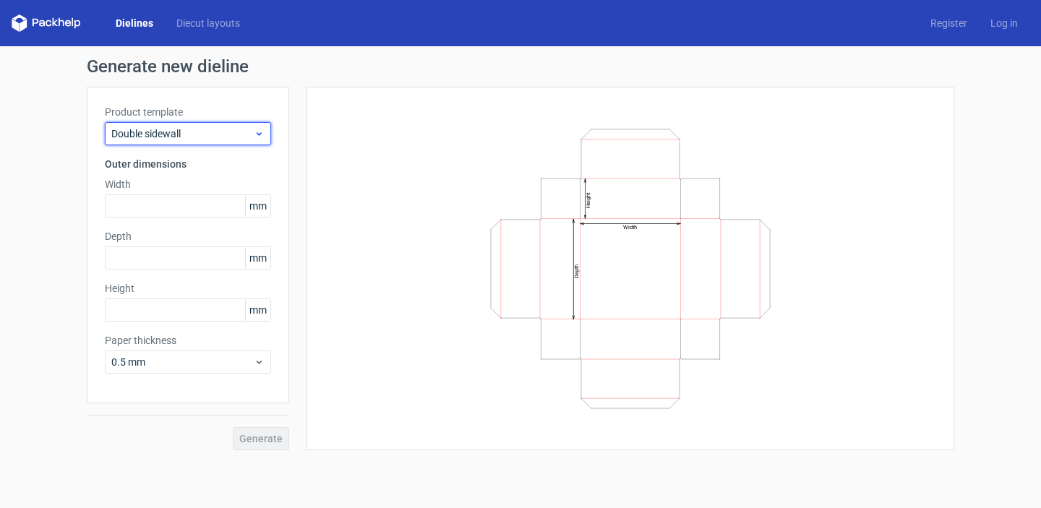
click at [229, 140] on span "Double sidewall" at bounding box center [182, 134] width 142 height 14
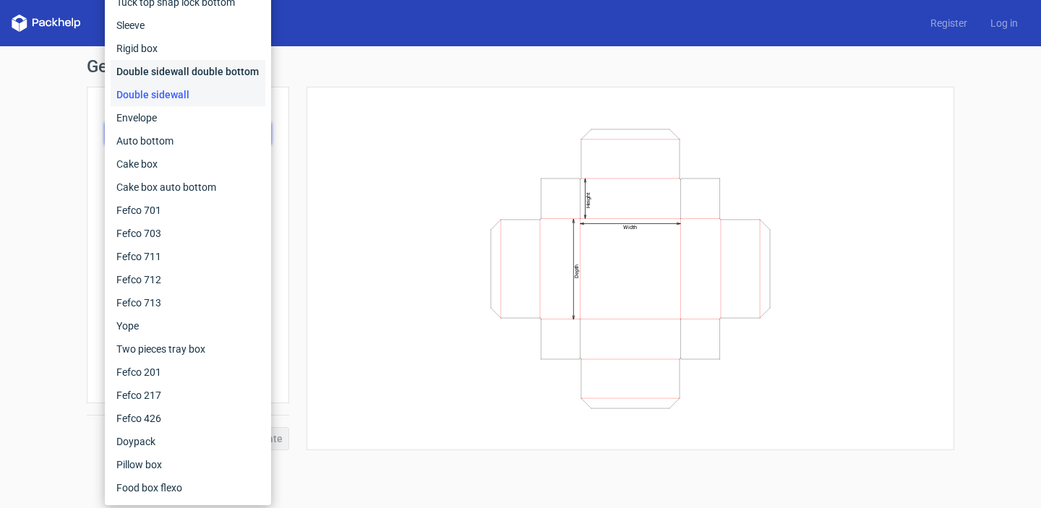
click at [208, 69] on div "Double sidewall double bottom" at bounding box center [188, 71] width 155 height 23
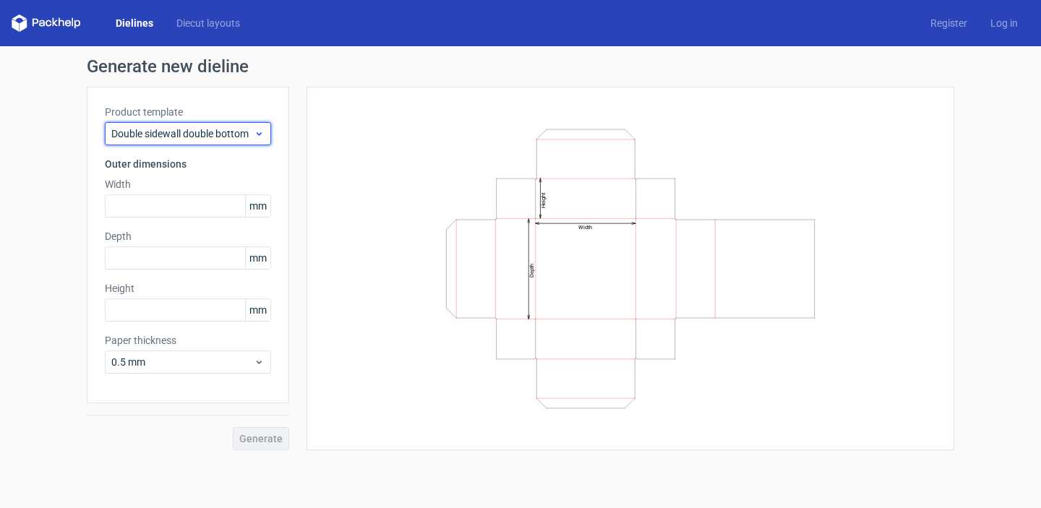
click at [237, 137] on span "Double sidewall double bottom" at bounding box center [182, 134] width 142 height 14
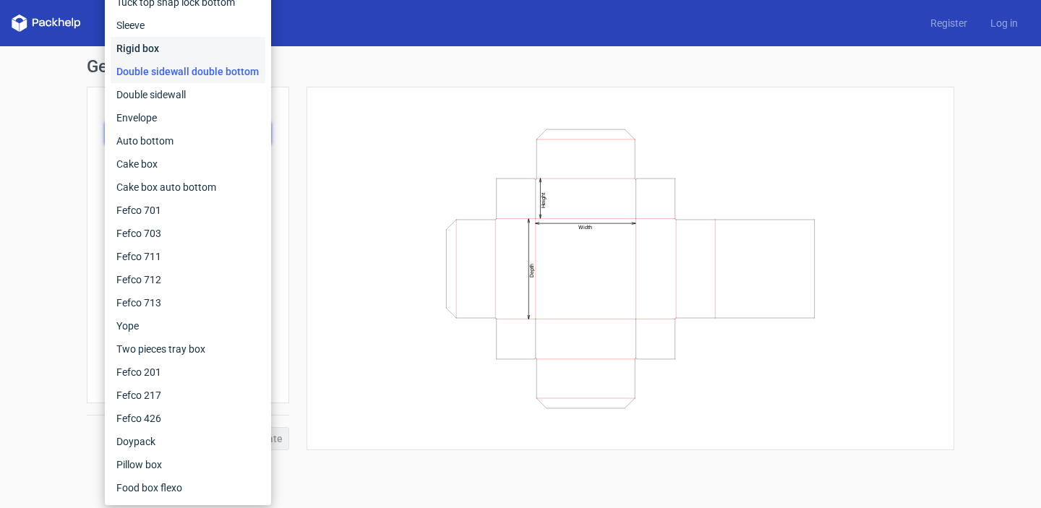
click at [216, 43] on div "Rigid box" at bounding box center [188, 48] width 155 height 23
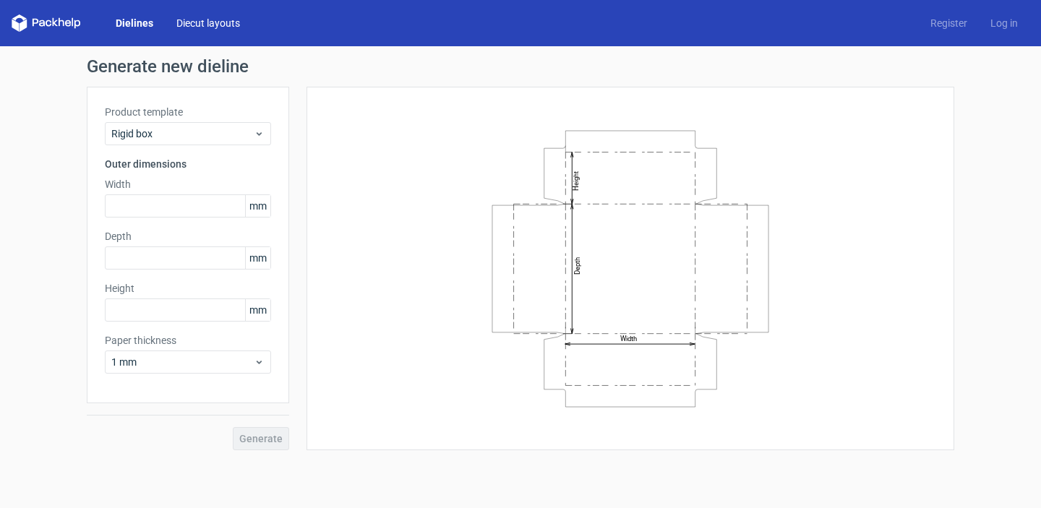
click at [195, 22] on link "Diecut layouts" at bounding box center [208, 23] width 87 height 14
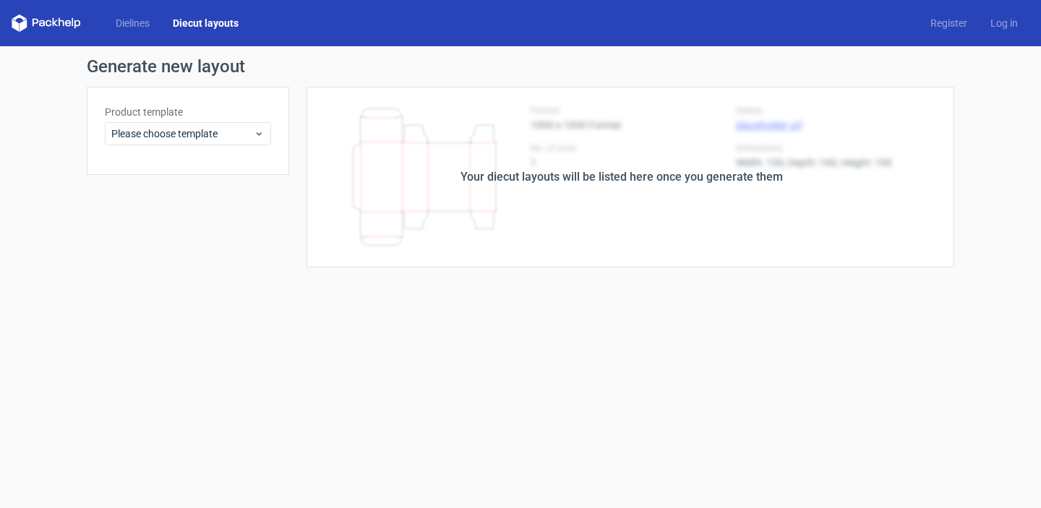
click at [552, 152] on div "Your diecut layouts will be listed here once you generate them" at bounding box center [621, 177] width 665 height 181
